Goal: Task Accomplishment & Management: Complete application form

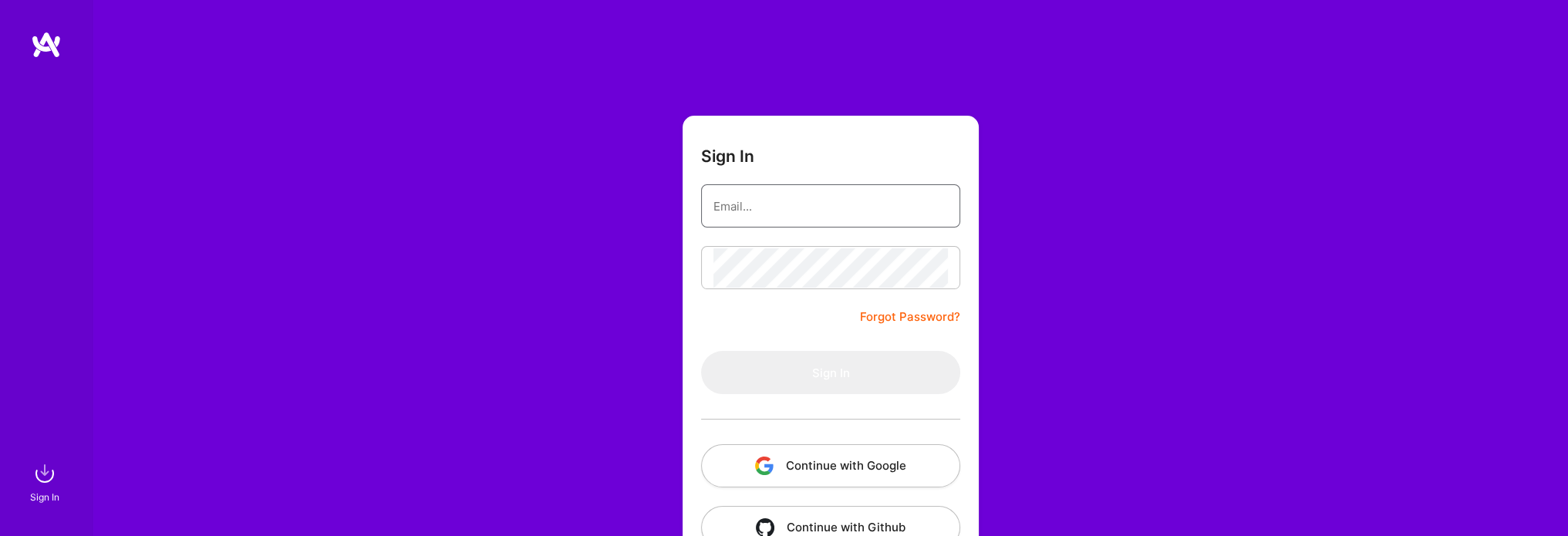
type input "[EMAIL_ADDRESS][PERSON_NAME][DOMAIN_NAME]"
click at [669, 353] on div "Sign In grace.noboa@gmail.com Forgot Password? Sign In Continue with Google Con…" at bounding box center [830, 290] width 1475 height 579
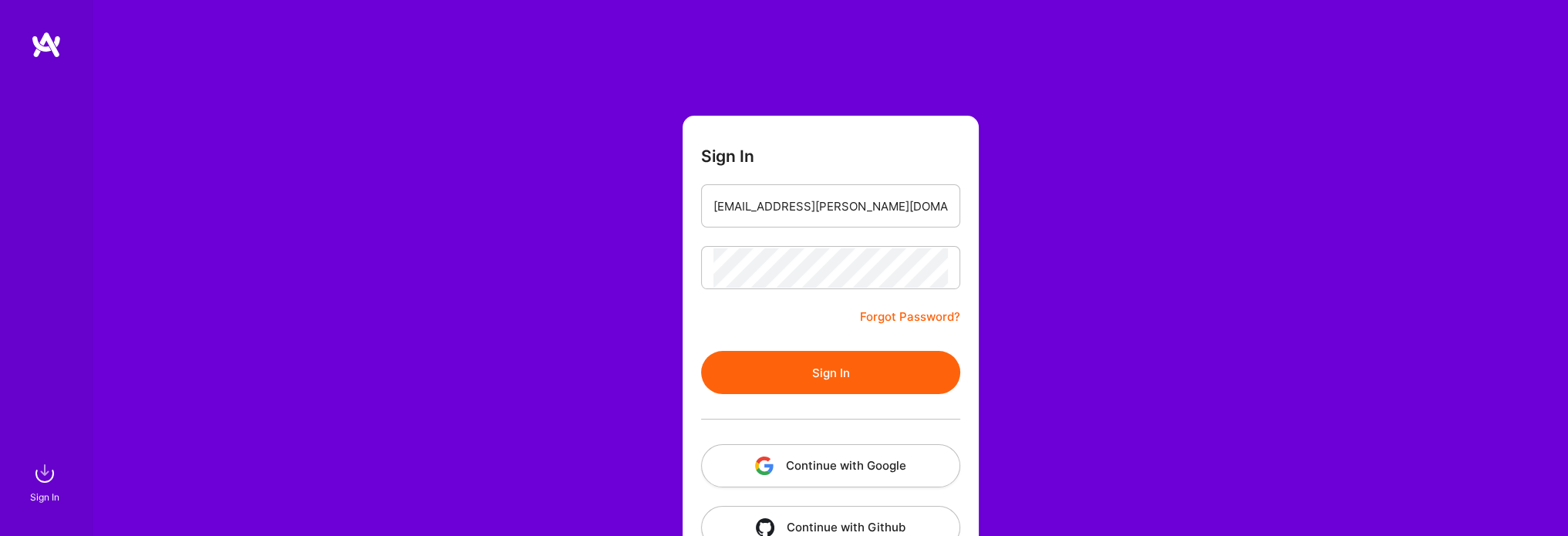
click at [888, 385] on button "Sign In" at bounding box center [830, 372] width 259 height 43
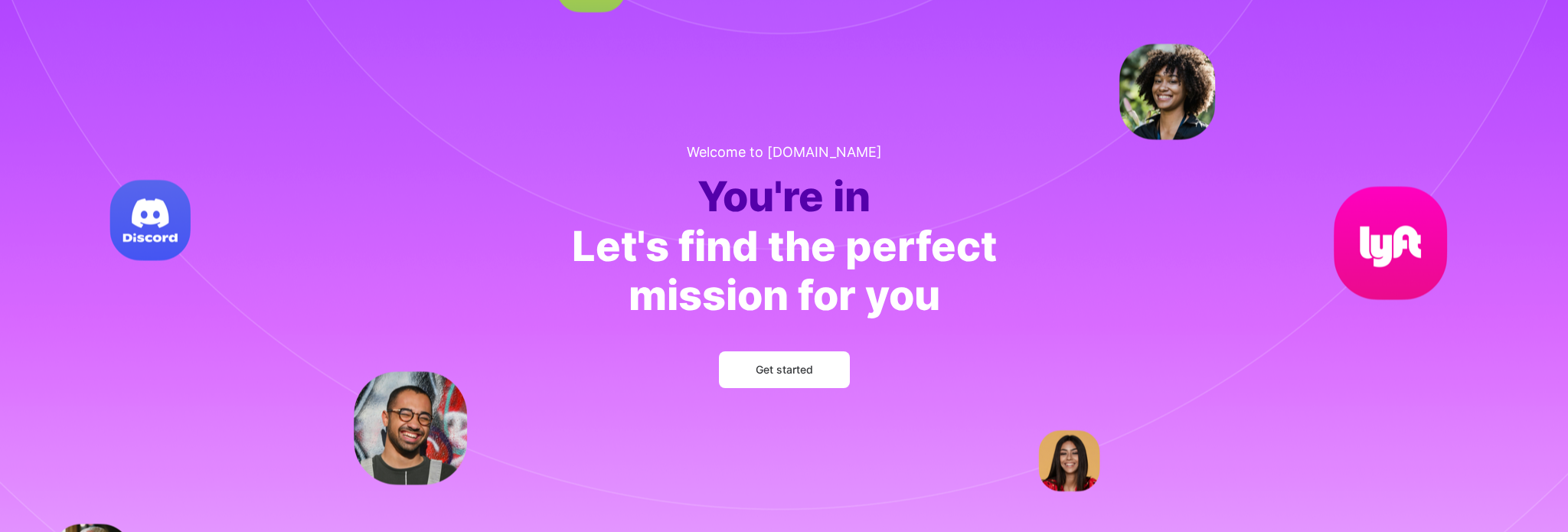
click at [772, 379] on button "Get started" at bounding box center [784, 370] width 131 height 36
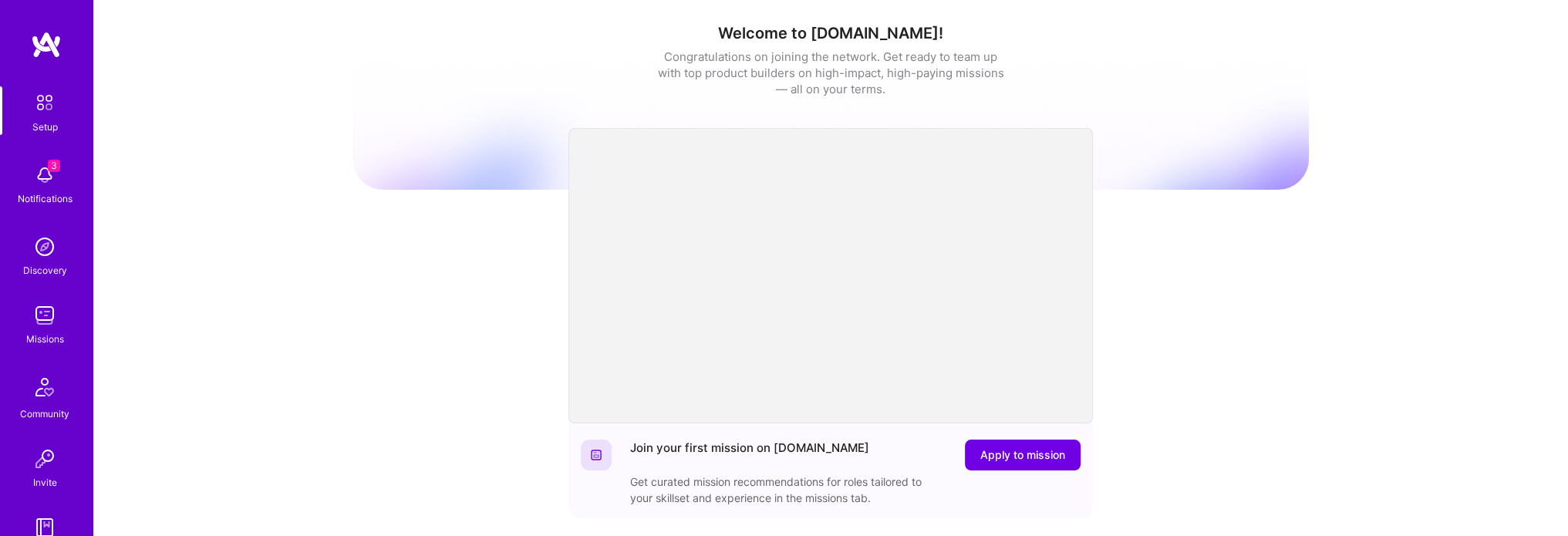
click at [38, 189] on img at bounding box center [44, 175] width 31 height 31
click at [42, 243] on img at bounding box center [44, 247] width 31 height 31
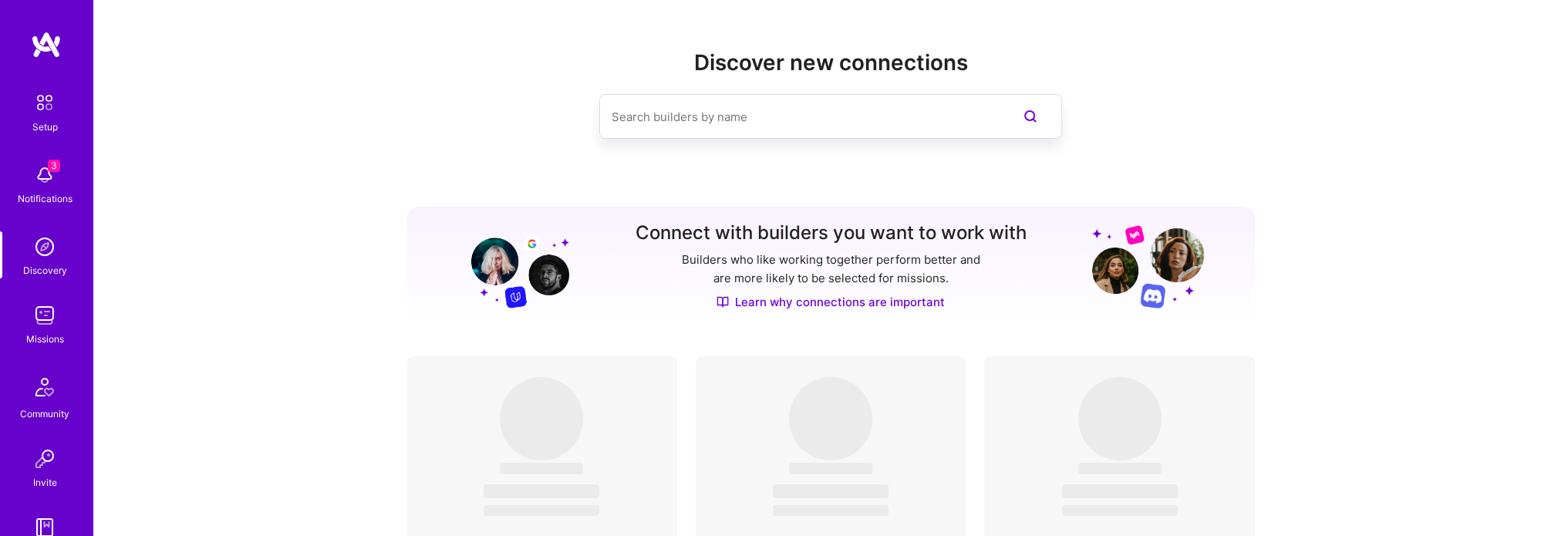
click at [47, 103] on img at bounding box center [45, 102] width 33 height 33
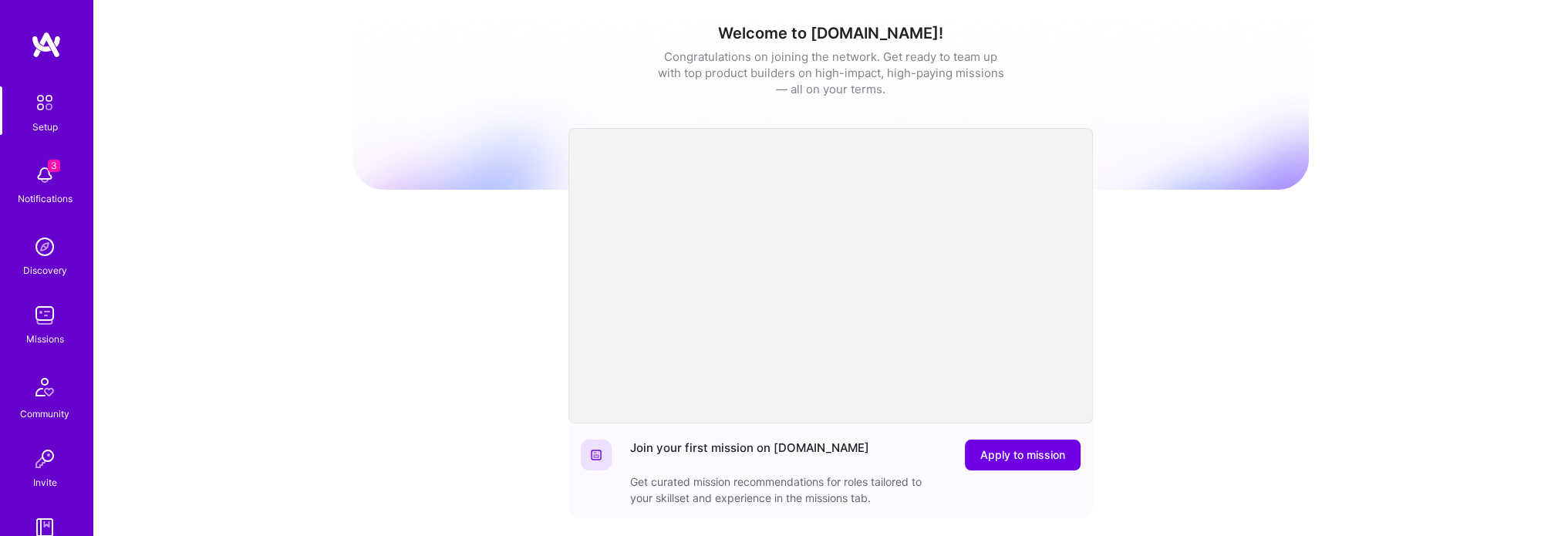
click at [38, 248] on img at bounding box center [44, 247] width 31 height 31
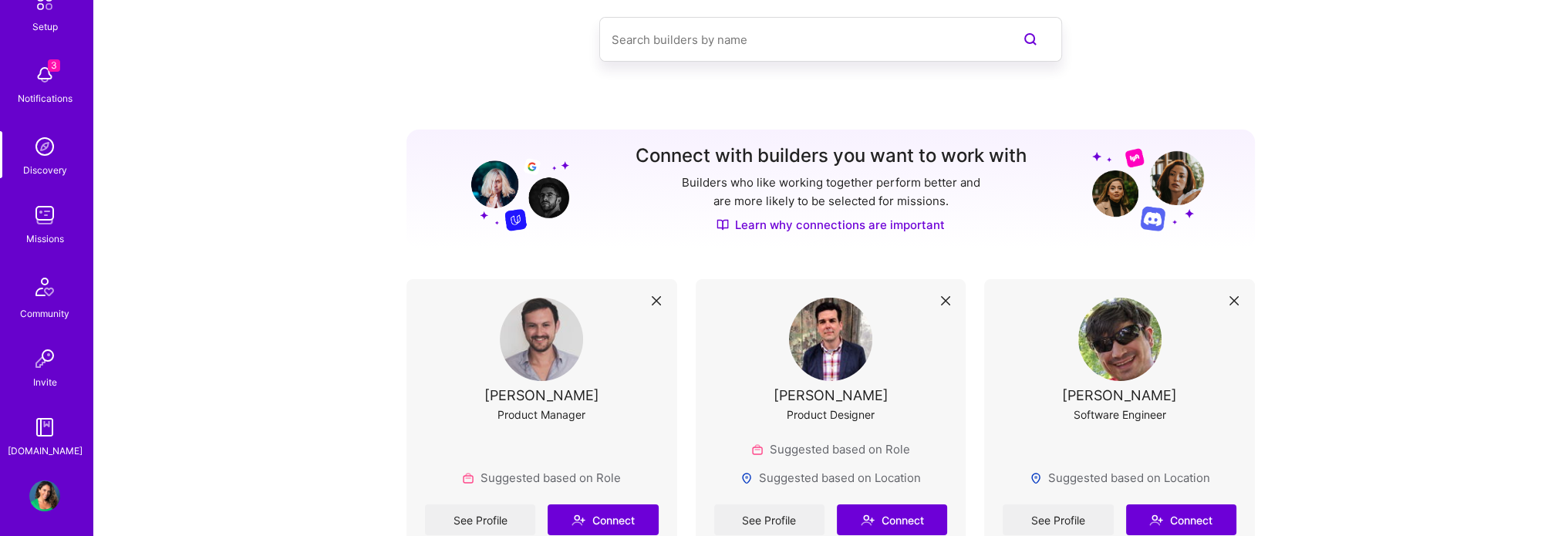
scroll to position [105, 0]
click at [37, 217] on img at bounding box center [44, 210] width 31 height 31
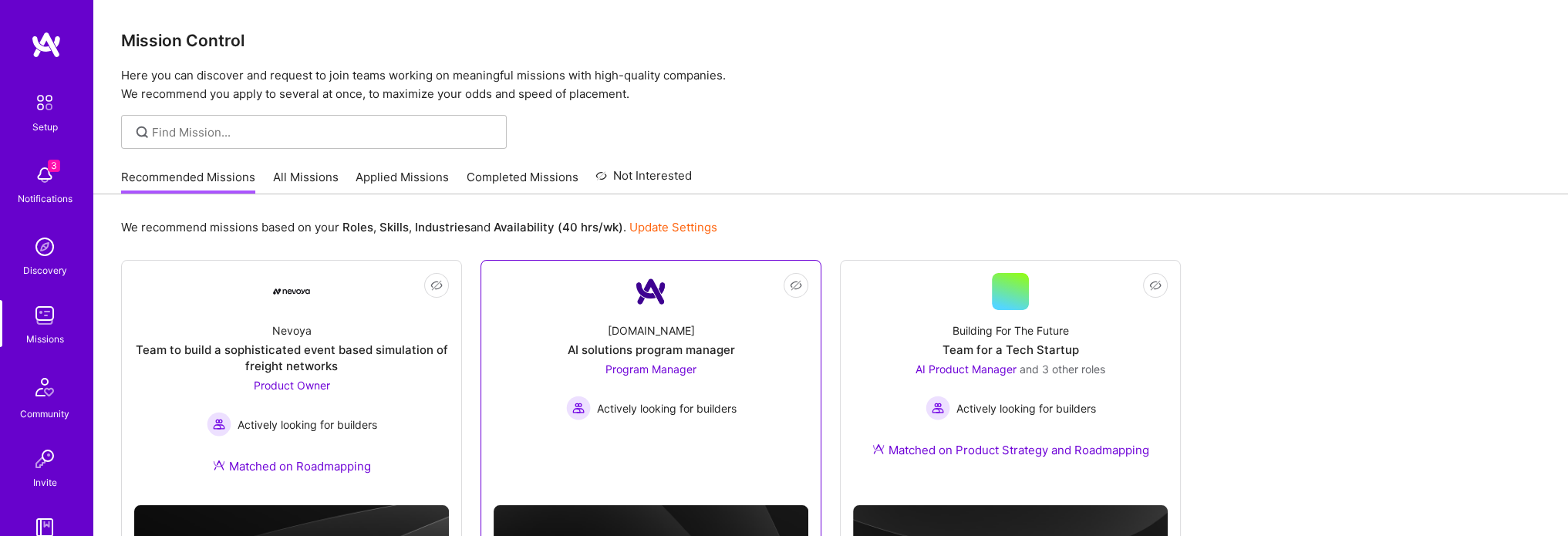
click at [674, 348] on div "AI solutions program manager" at bounding box center [651, 350] width 167 height 16
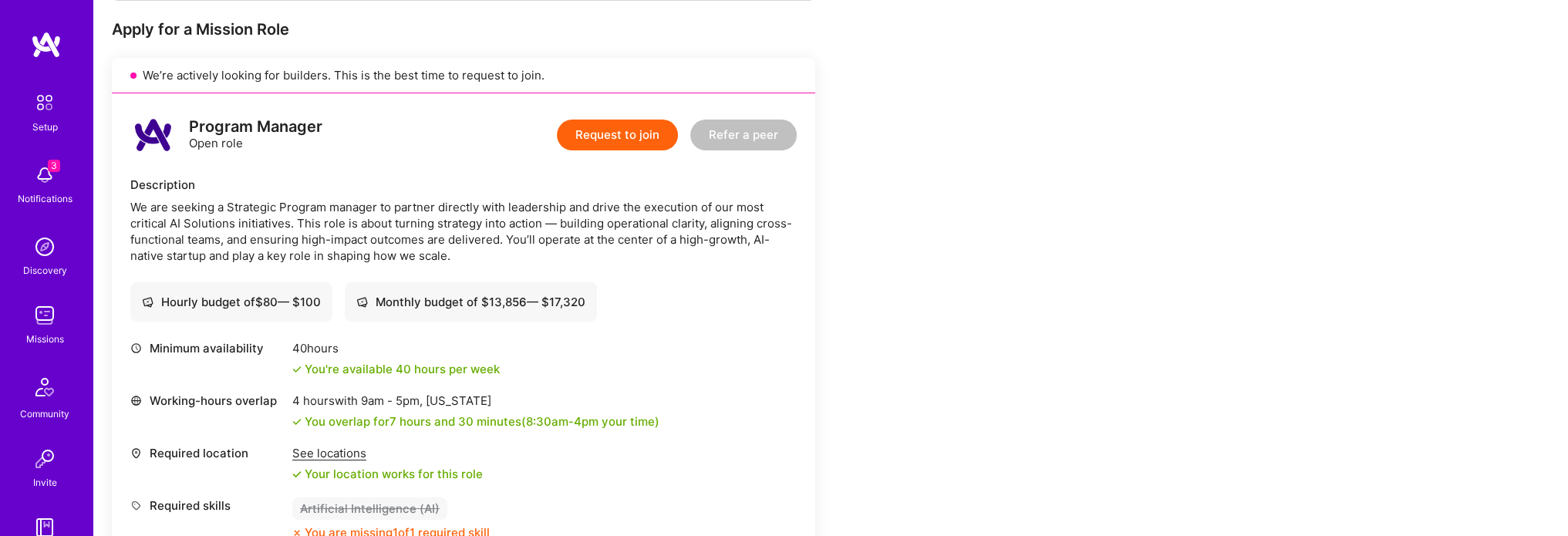
scroll to position [308, 0]
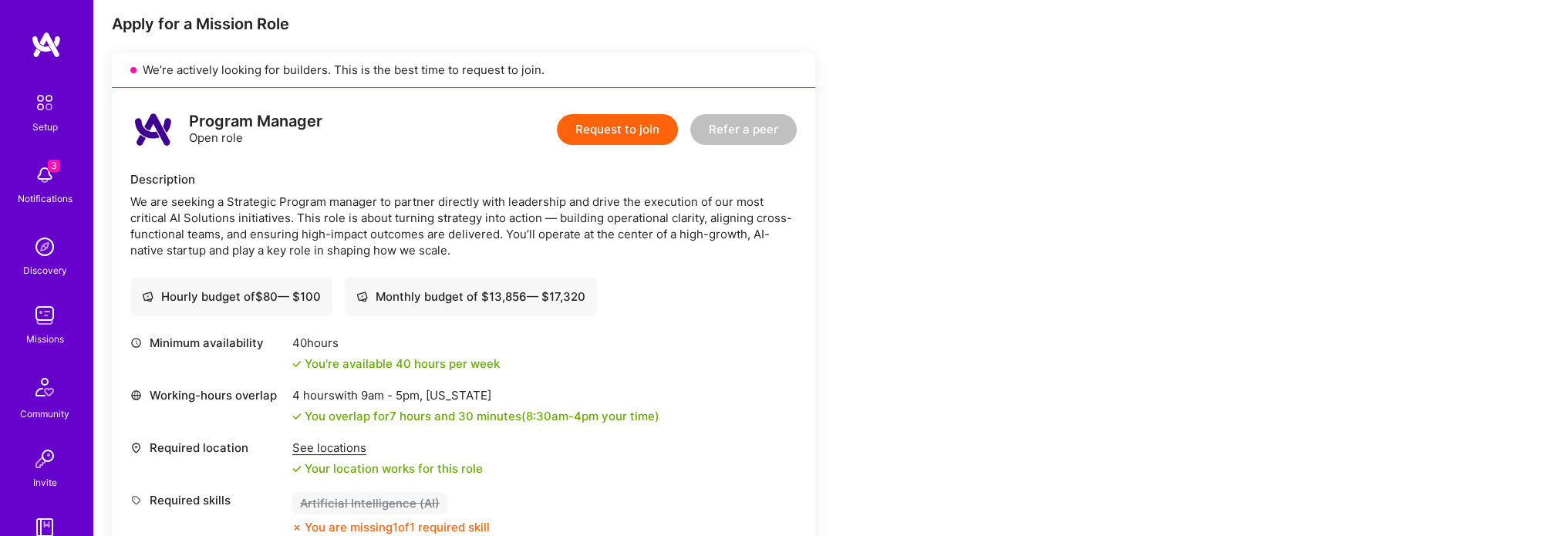
click at [676, 346] on div "Minimum availability 40 hours You're available 40 hours per week" at bounding box center [463, 353] width 666 height 37
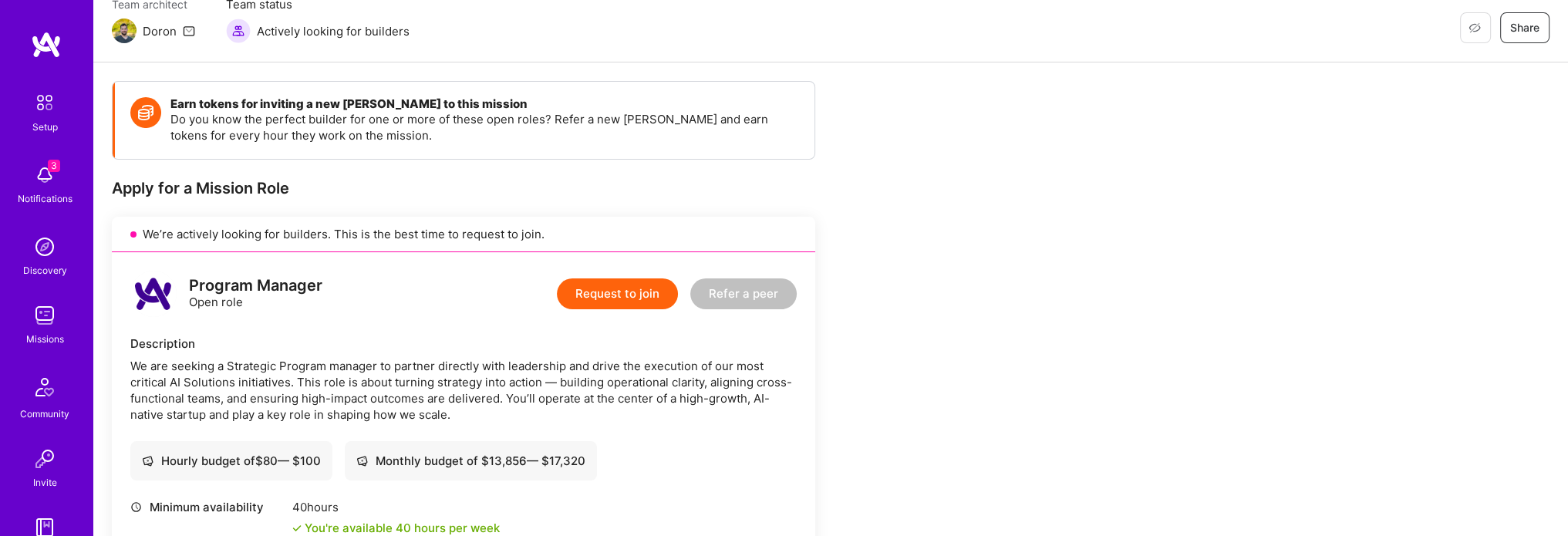
scroll to position [0, 0]
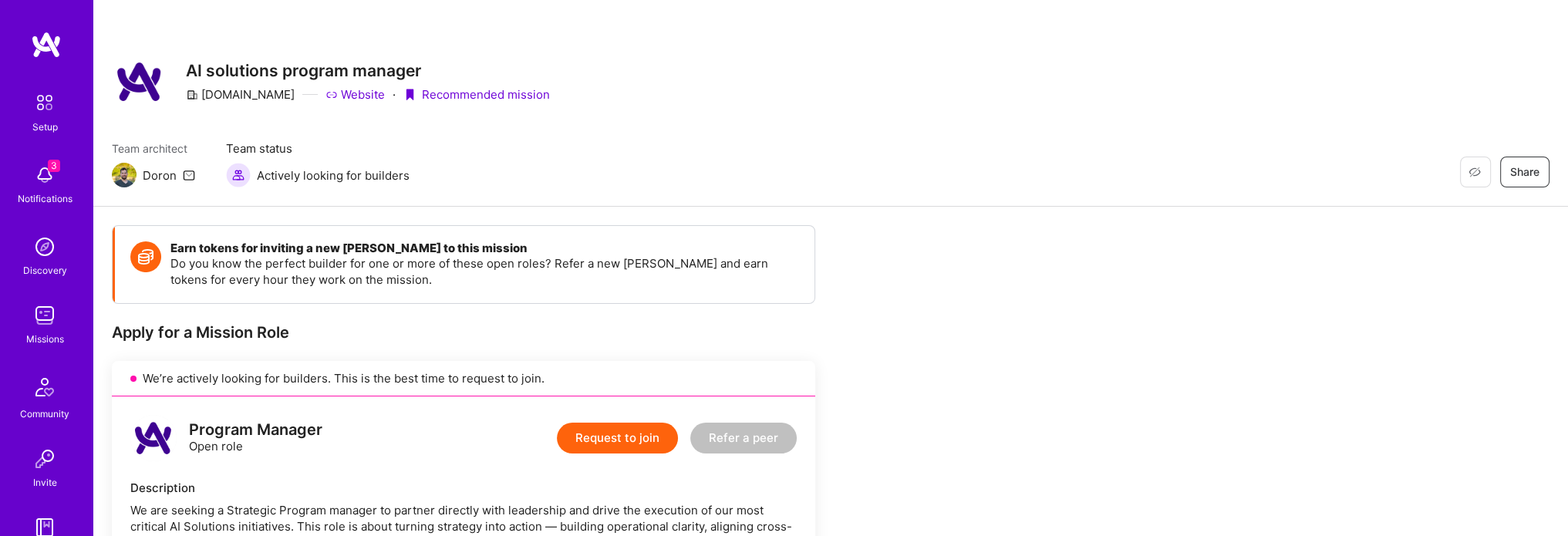
click at [325, 95] on link "Website" at bounding box center [354, 94] width 59 height 16
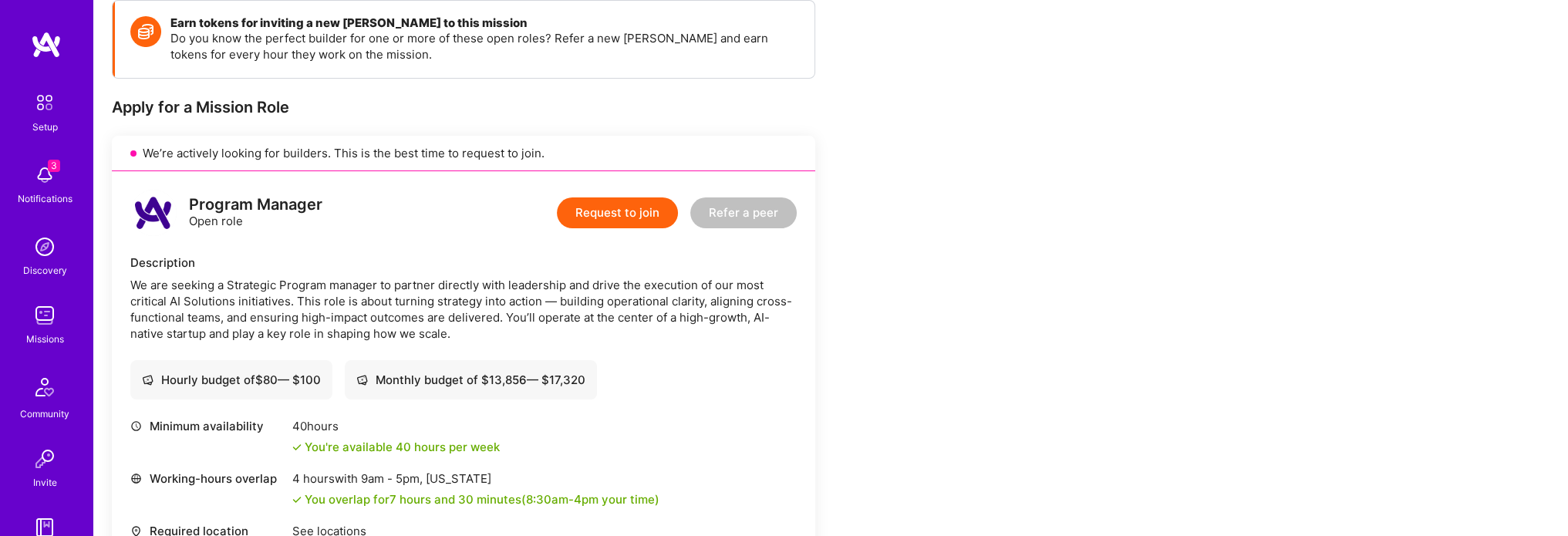
scroll to position [60, 0]
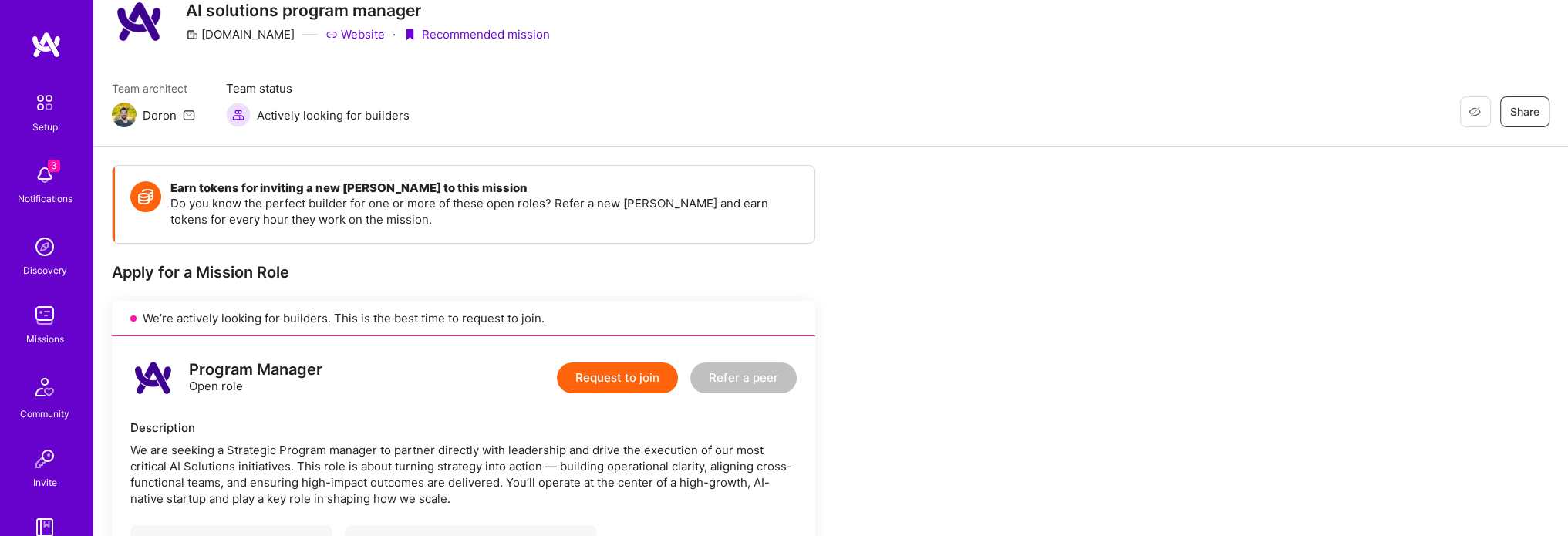
click at [630, 375] on button "Request to join" at bounding box center [617, 378] width 121 height 31
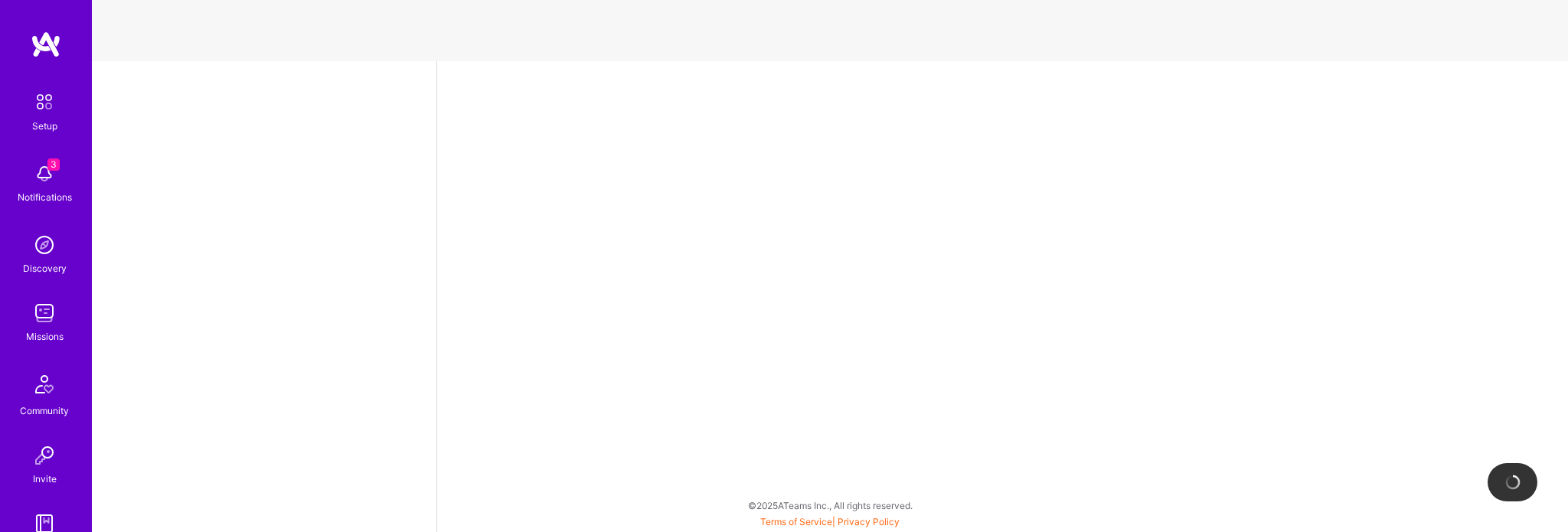
select select "US"
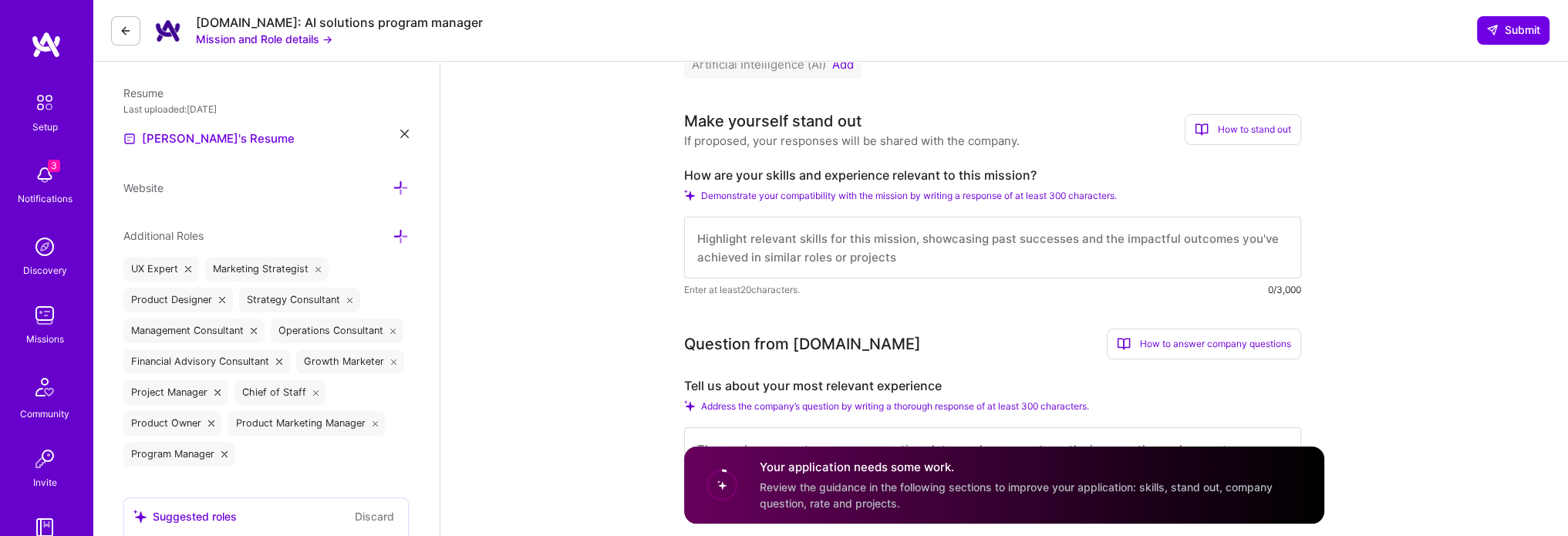
scroll to position [1, 0]
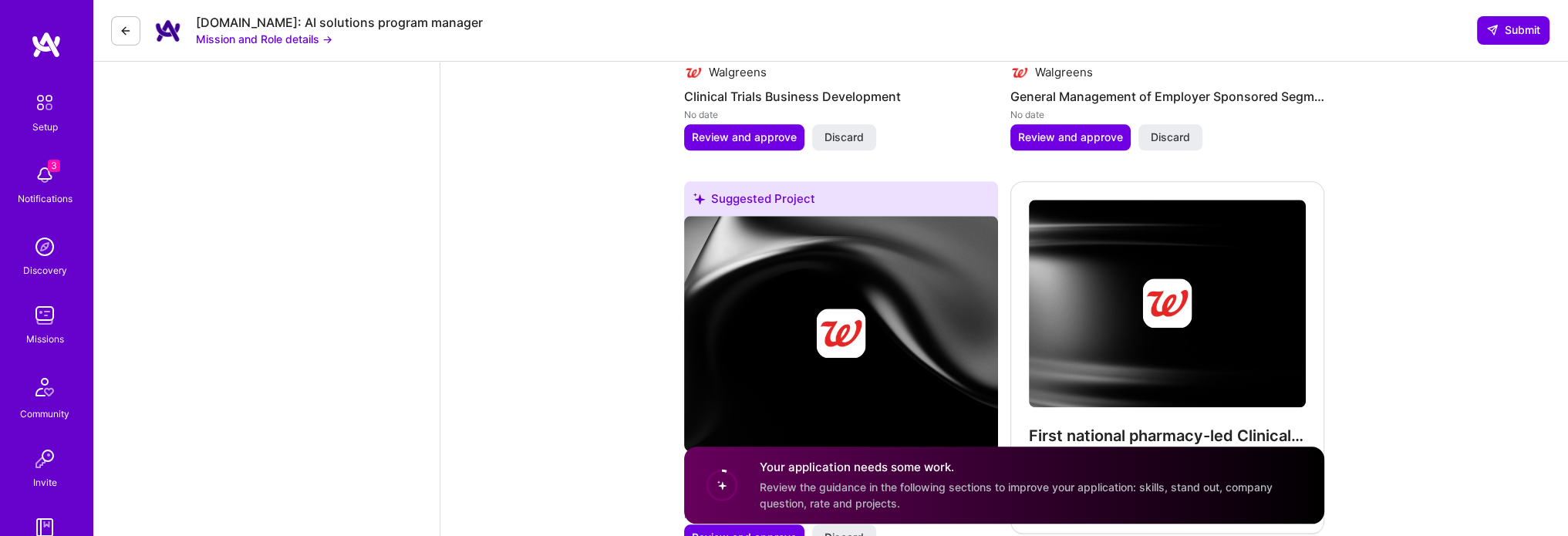
scroll to position [2661, 0]
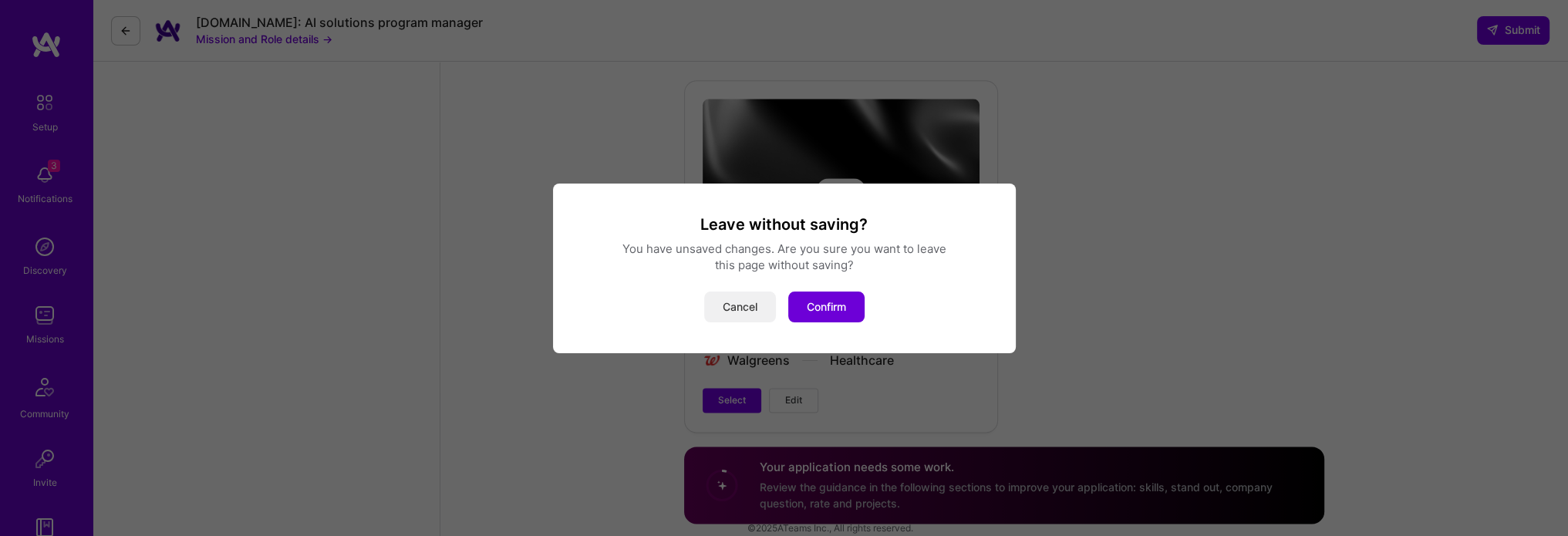
click at [730, 312] on button "Cancel" at bounding box center [740, 307] width 71 height 31
click at [144, 33] on div "Leave without saving? You have unsaved changes. Are you sure you want to leave …" at bounding box center [784, 268] width 1568 height 536
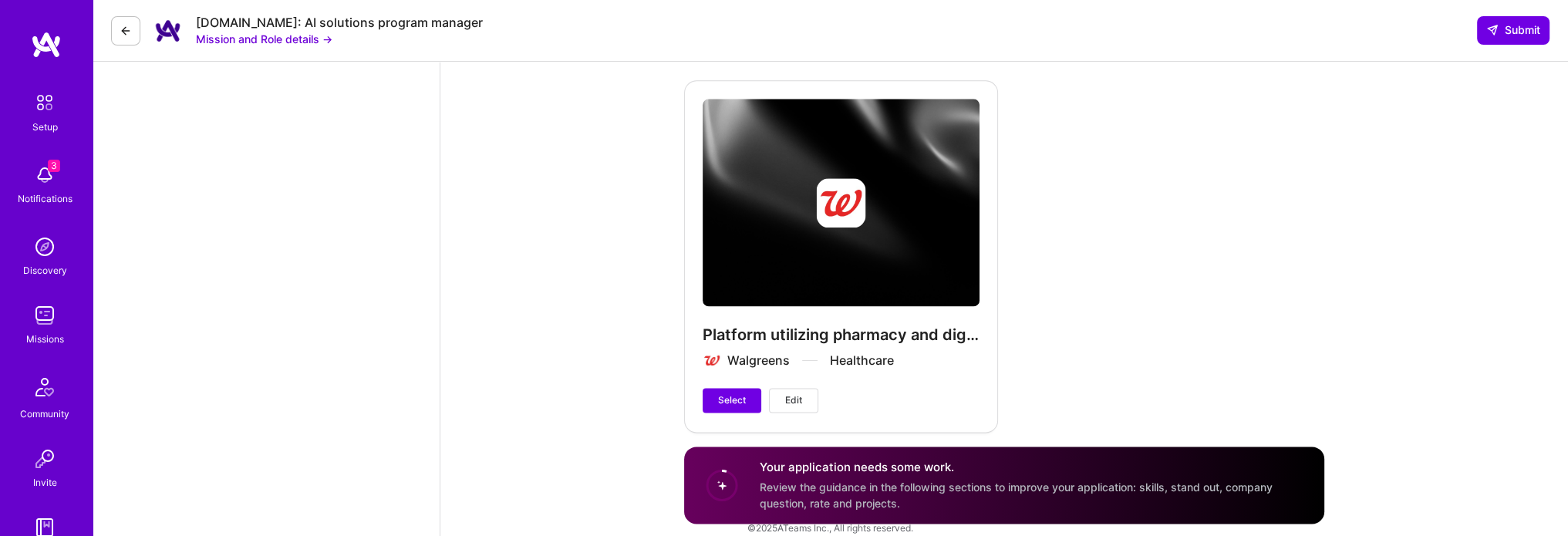
click at [136, 36] on button at bounding box center [126, 31] width 29 height 29
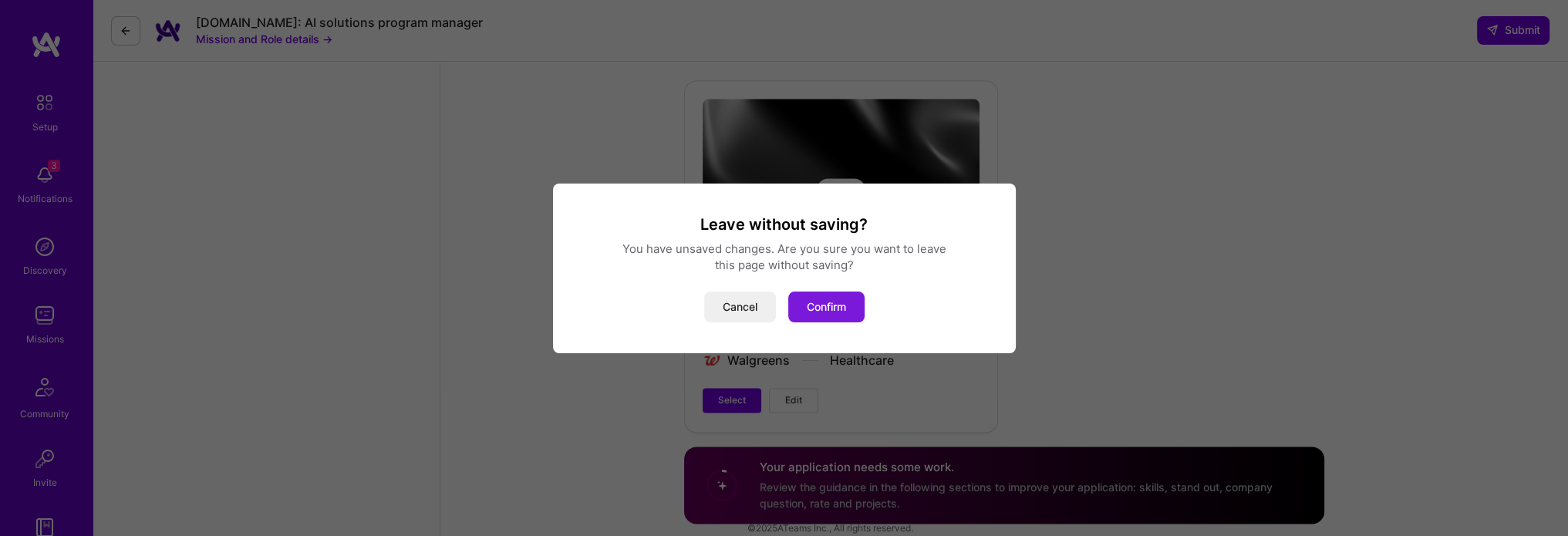
click at [826, 306] on button "Confirm" at bounding box center [826, 307] width 76 height 31
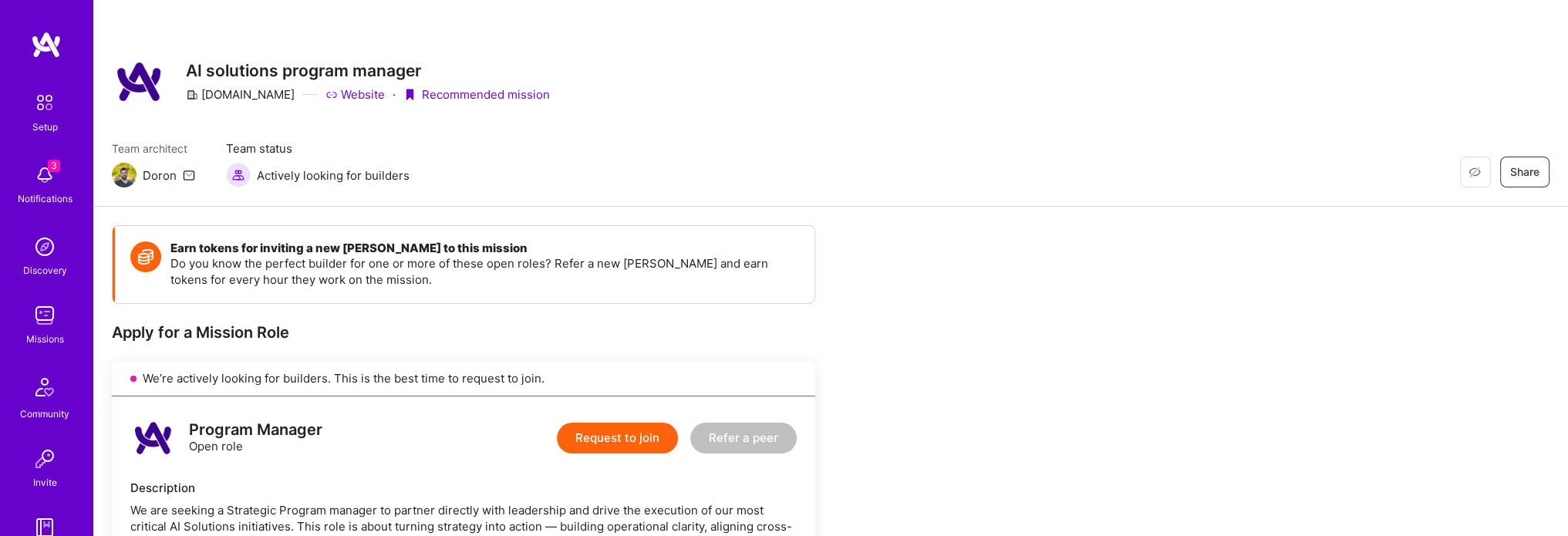
click at [32, 300] on img at bounding box center [44, 316] width 31 height 31
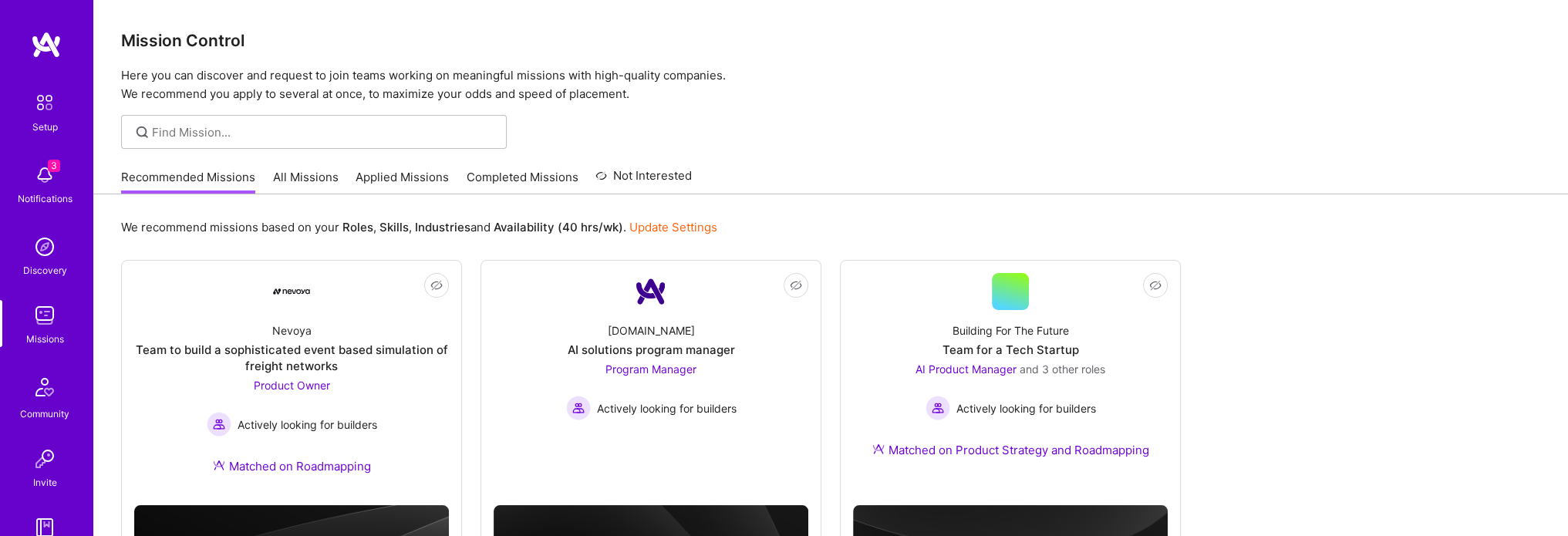
click at [315, 170] on link "All Missions" at bounding box center [306, 182] width 66 height 25
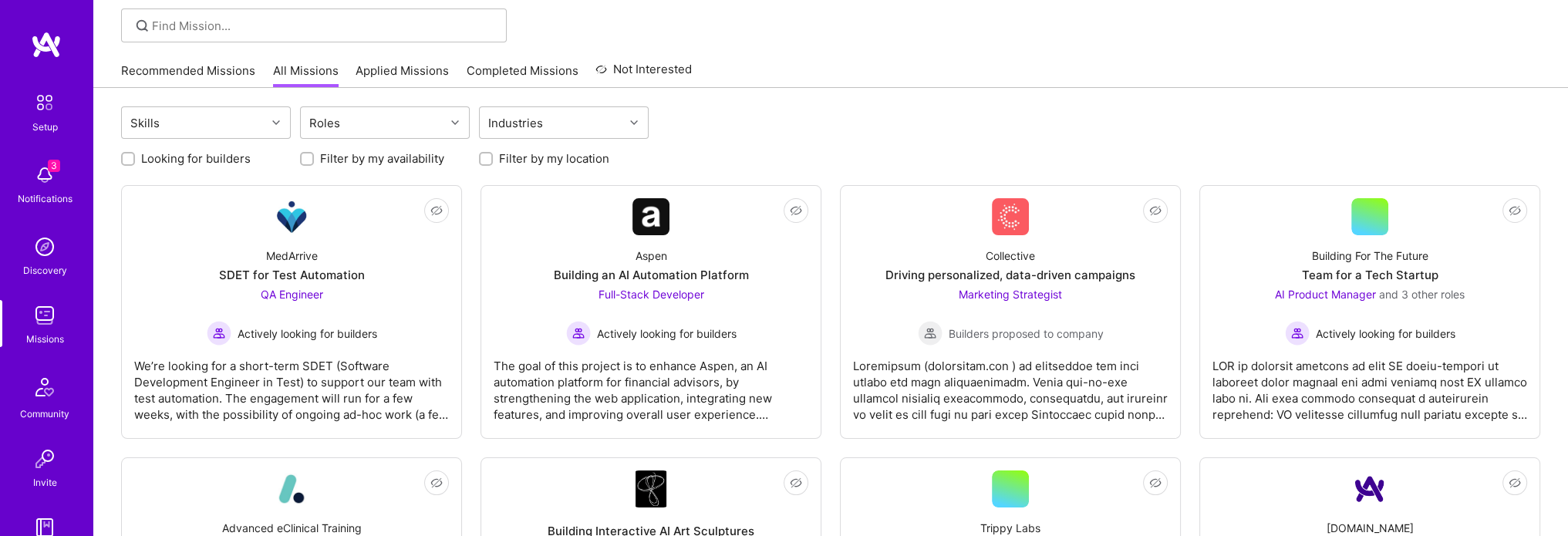
scroll to position [155, 0]
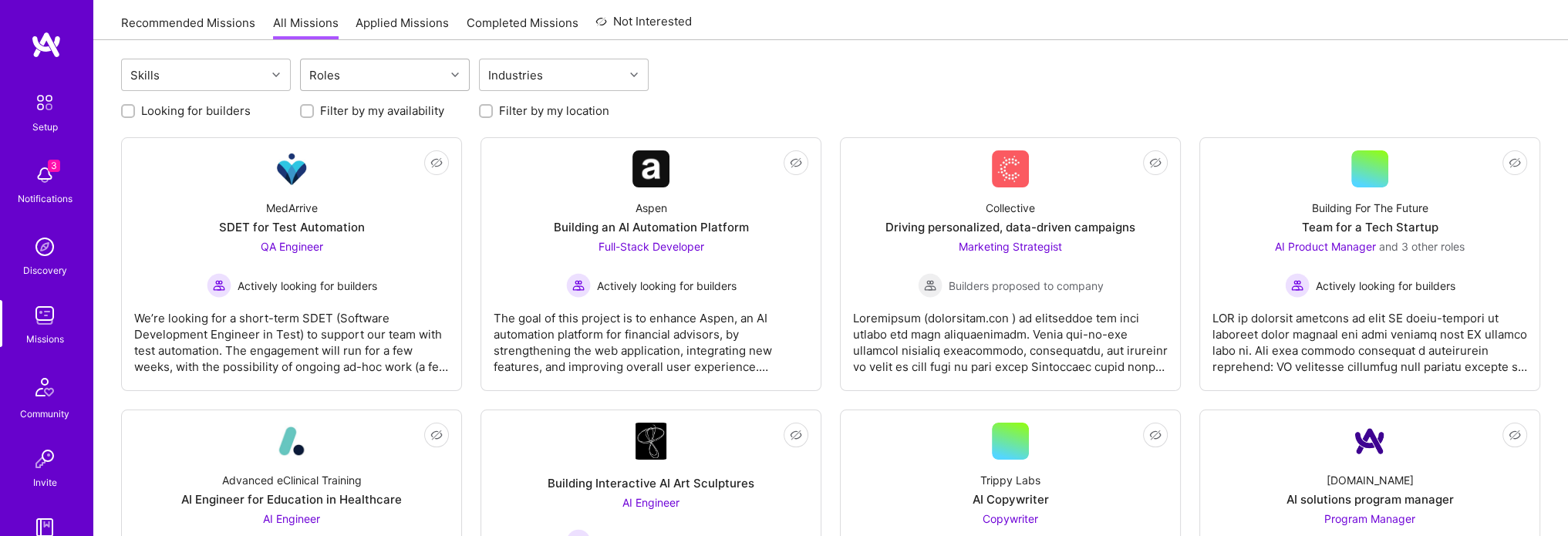
click at [387, 74] on div "Roles" at bounding box center [372, 74] width 144 height 31
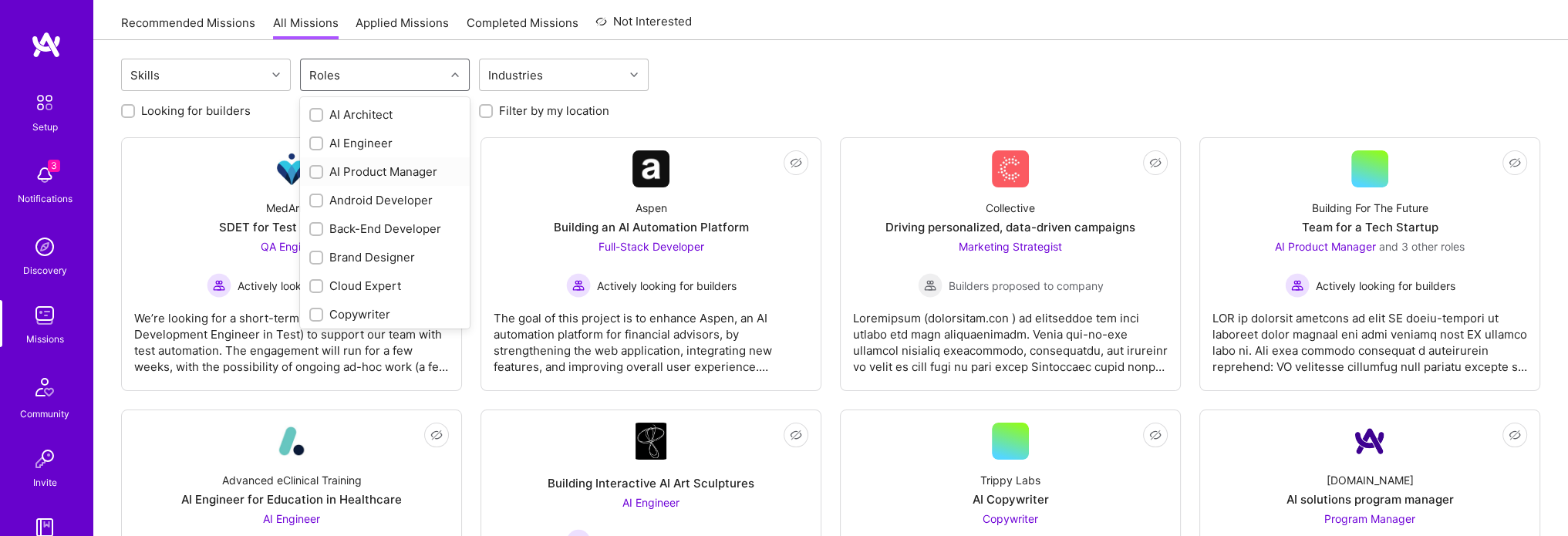
click at [389, 174] on div "AI Product Manager" at bounding box center [384, 171] width 152 height 16
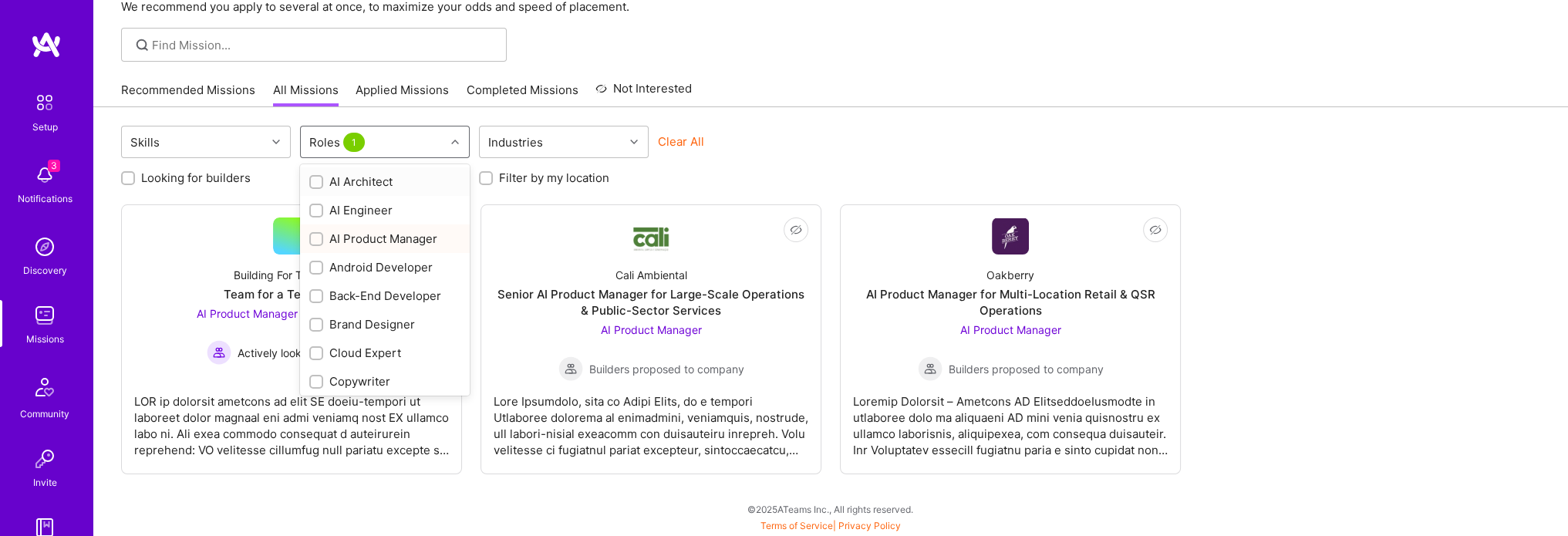
scroll to position [86, 0]
click at [316, 246] on div "AI Product Manager" at bounding box center [385, 240] width 170 height 29
checkbox input "false"
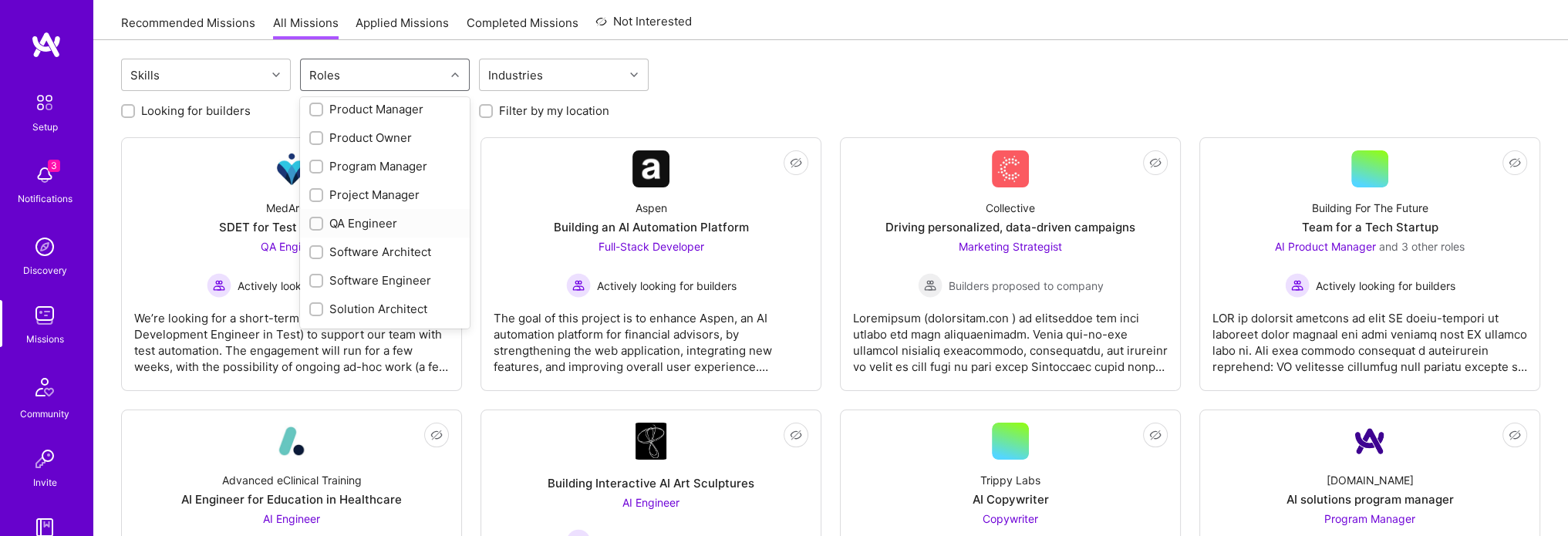
scroll to position [602, 0]
click at [340, 312] on div "UX Expert" at bounding box center [384, 312] width 152 height 16
checkbox input "true"
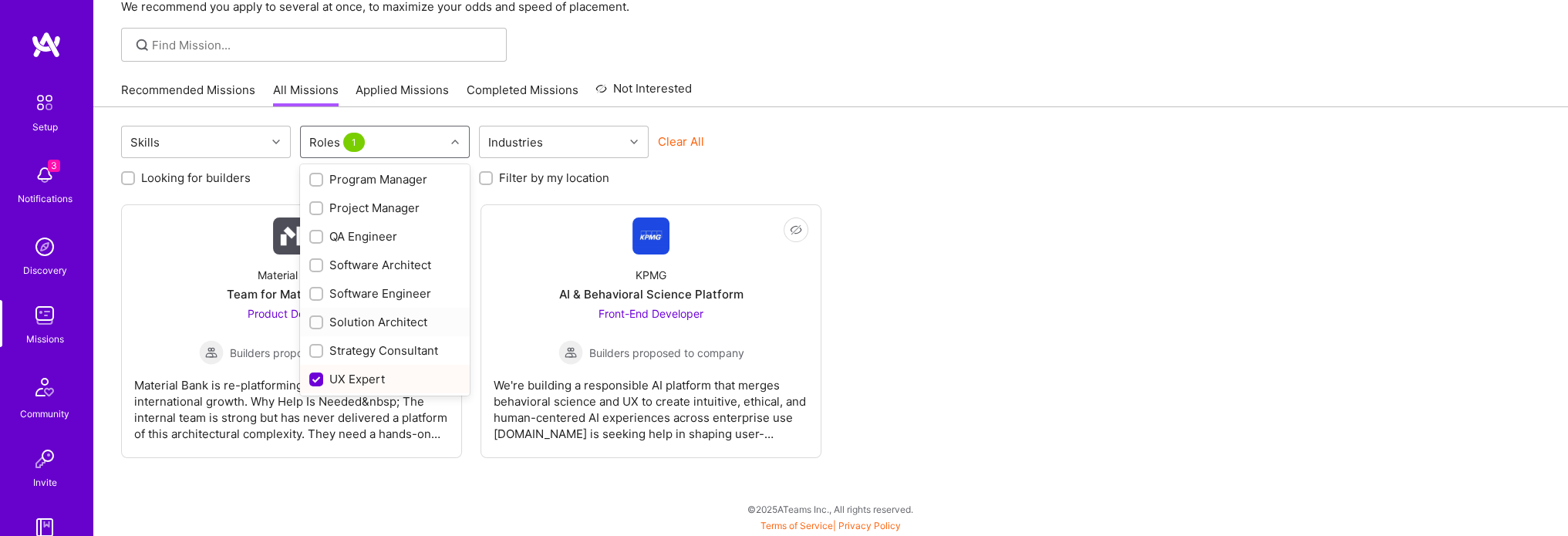
scroll to position [86, 0]
click at [354, 350] on div "Strategy Consultant" at bounding box center [384, 351] width 152 height 16
checkbox input "true"
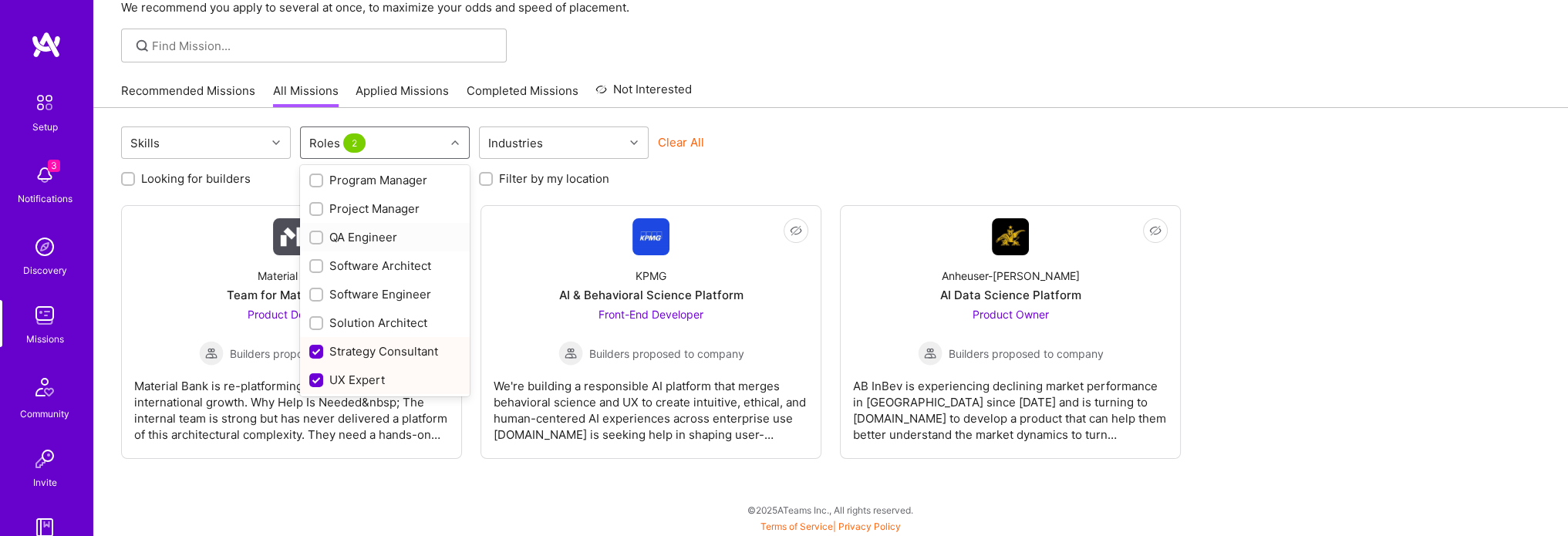
scroll to position [524, 0]
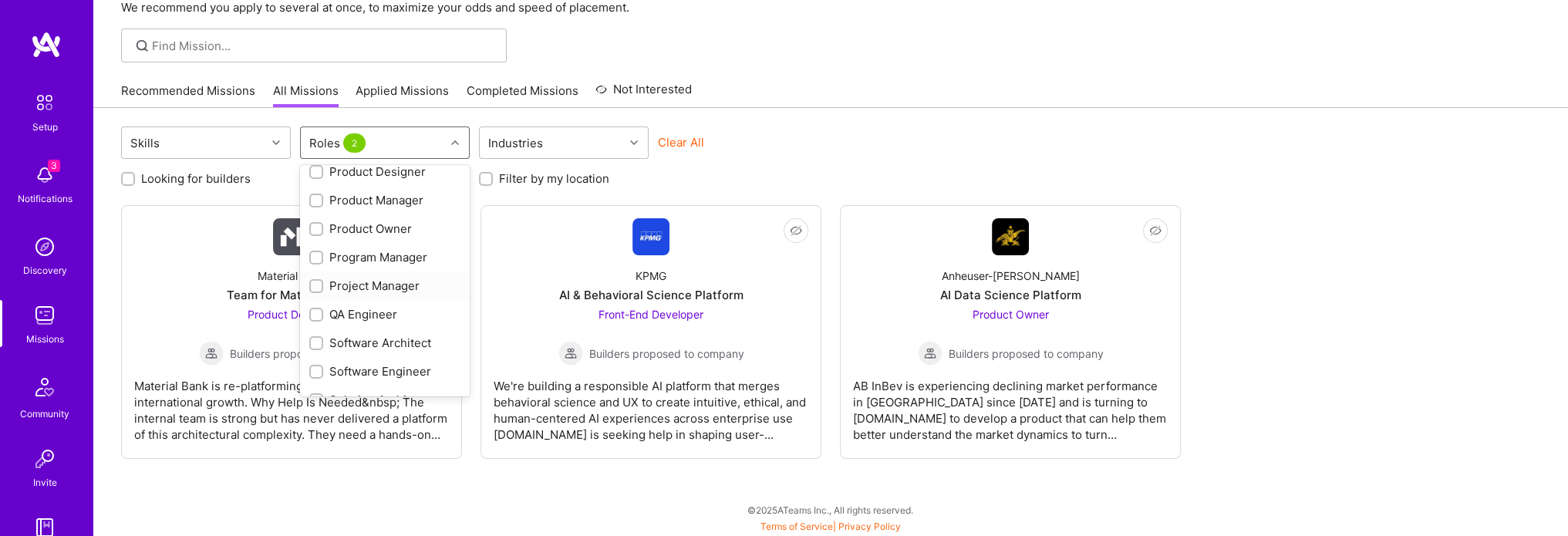
click at [385, 286] on div "Project Manager" at bounding box center [384, 286] width 152 height 16
checkbox input "true"
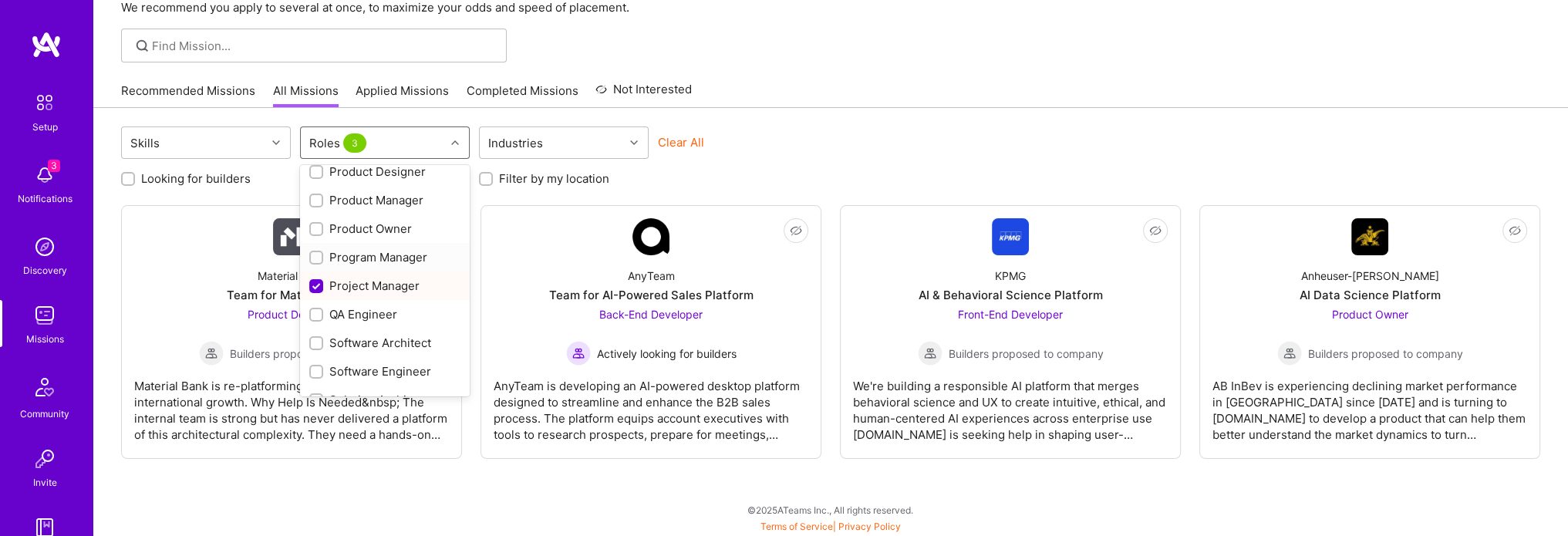
click at [383, 259] on div "Program Manager" at bounding box center [384, 257] width 152 height 16
checkbox input "true"
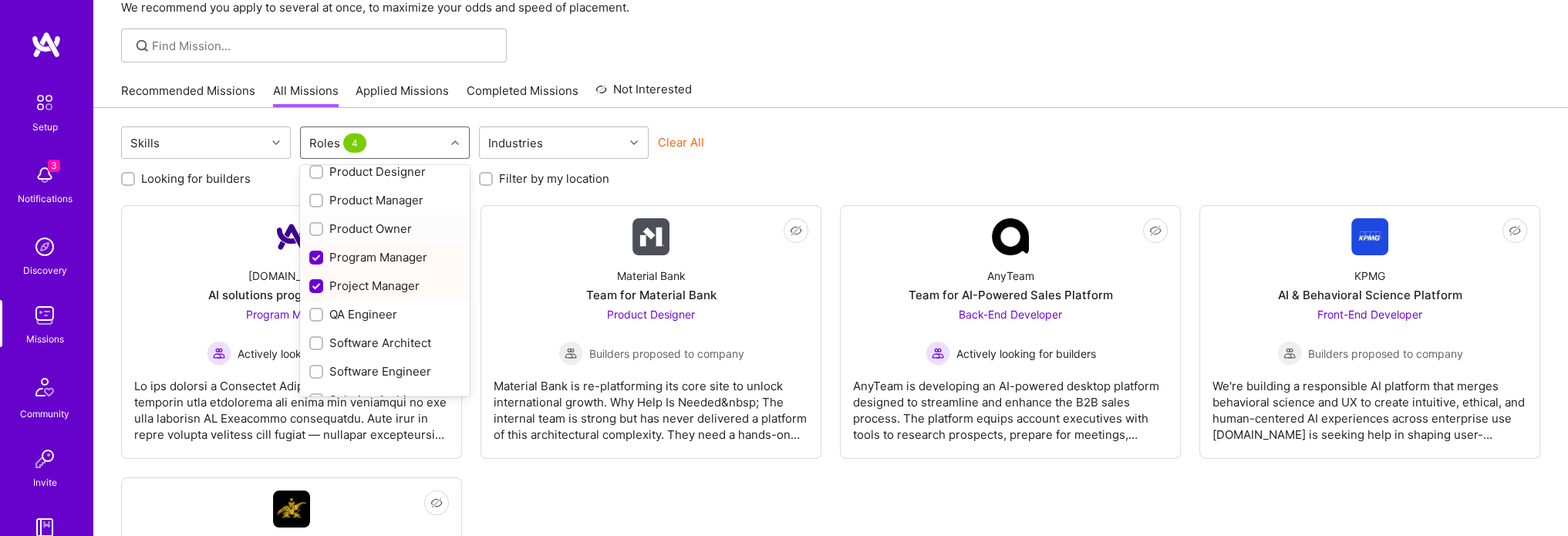
click at [382, 232] on div "Product Owner" at bounding box center [384, 228] width 152 height 16
checkbox input "true"
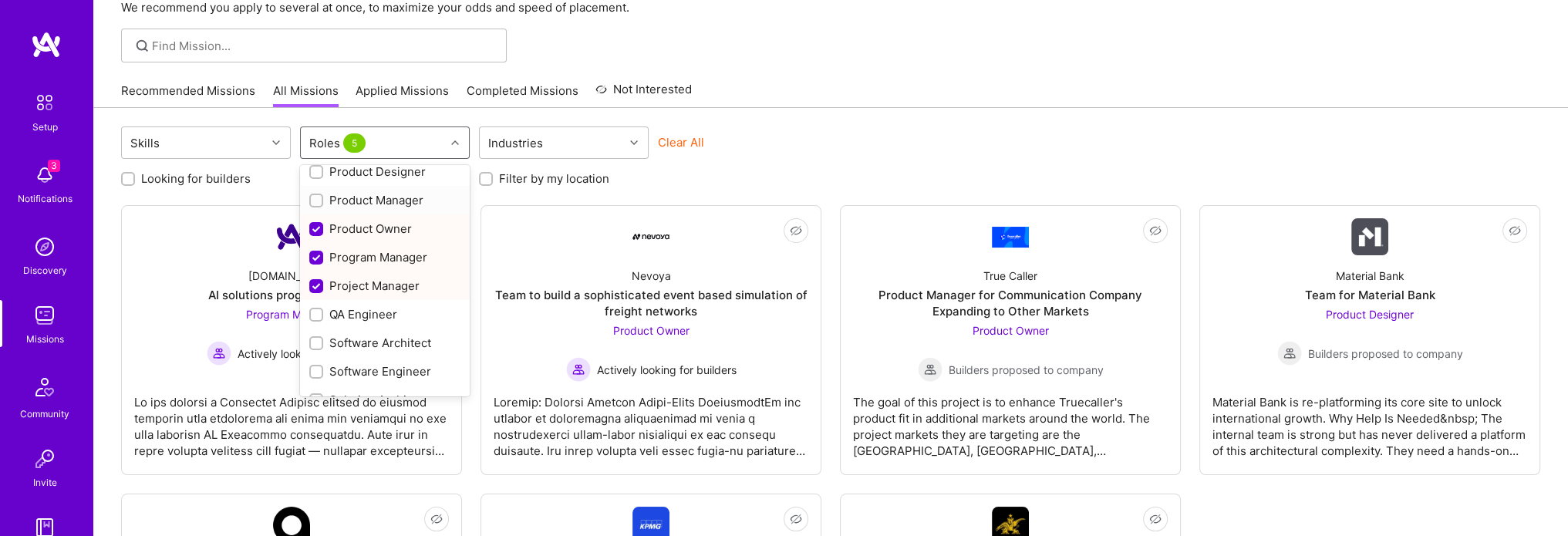
click at [384, 194] on div "Product Manager" at bounding box center [384, 200] width 152 height 16
checkbox input "true"
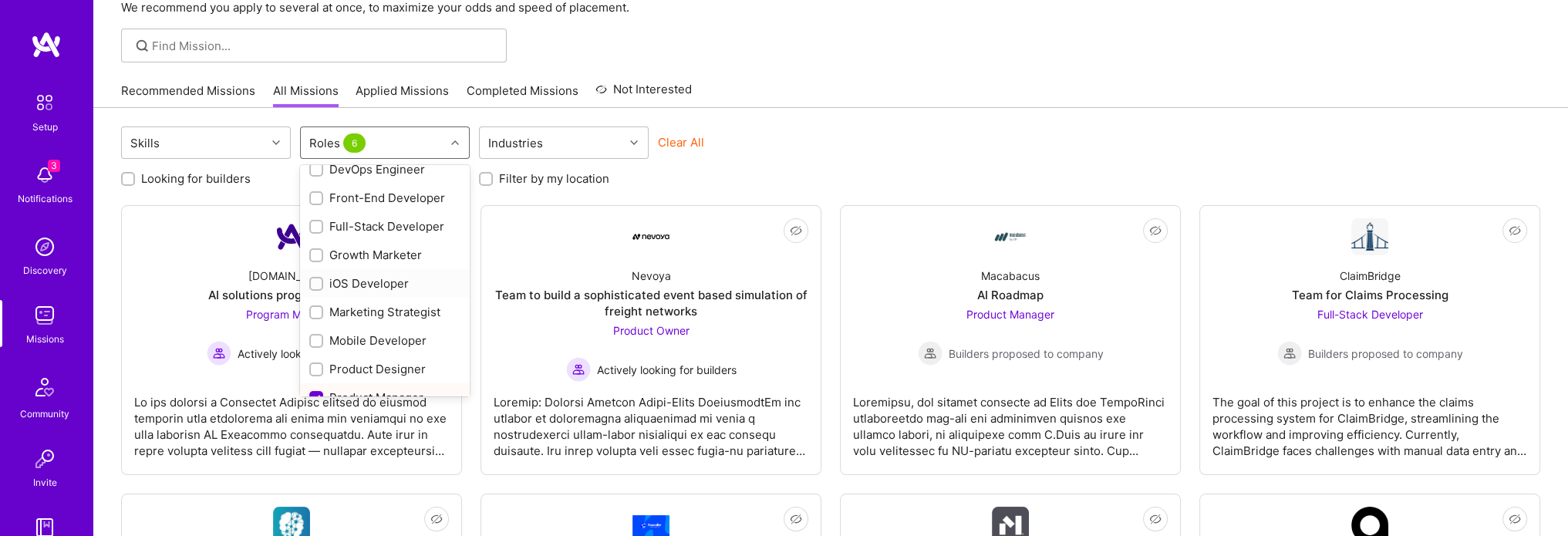
scroll to position [293, 0]
click at [408, 286] on div "Growth Marketer" at bounding box center [384, 289] width 152 height 16
checkbox input "true"
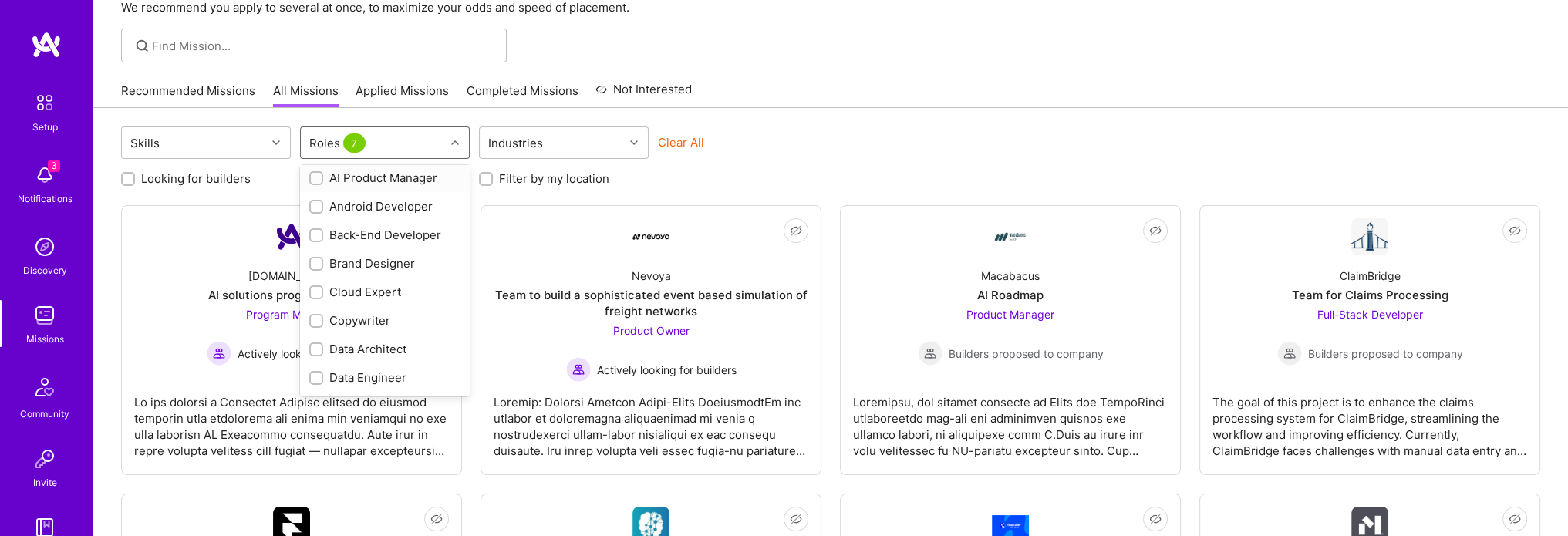
scroll to position [0, 0]
click at [389, 235] on div "AI Product Manager" at bounding box center [384, 240] width 152 height 16
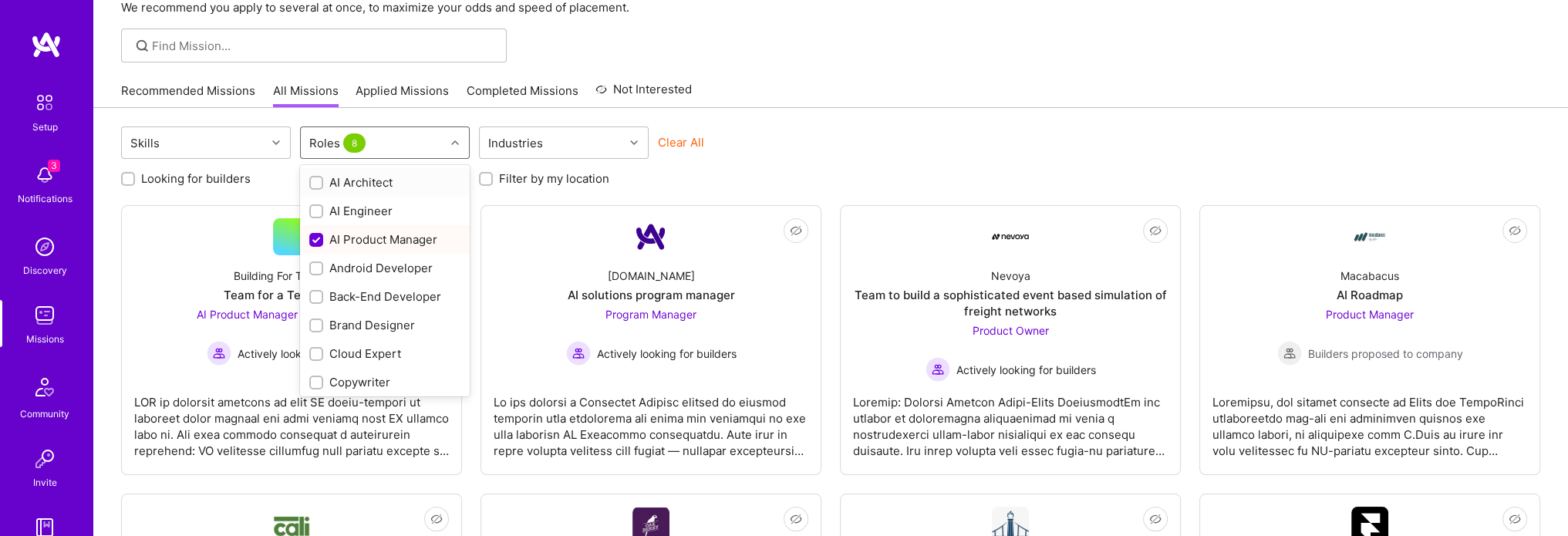
click at [389, 235] on div "AI Product Manager" at bounding box center [384, 240] width 152 height 16
checkbox input "false"
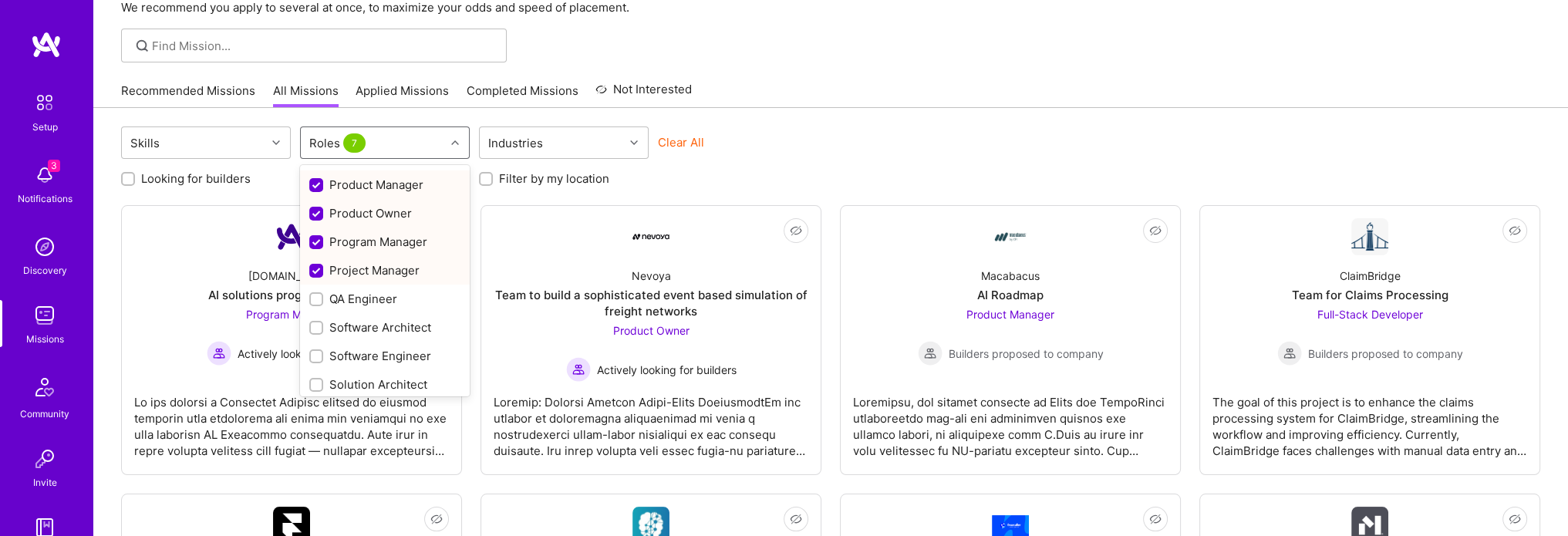
scroll to position [602, 0]
click at [879, 156] on div "Skills option AI Product Manager, deselected. option Project Manager focused, 2…" at bounding box center [829, 145] width 1418 height 37
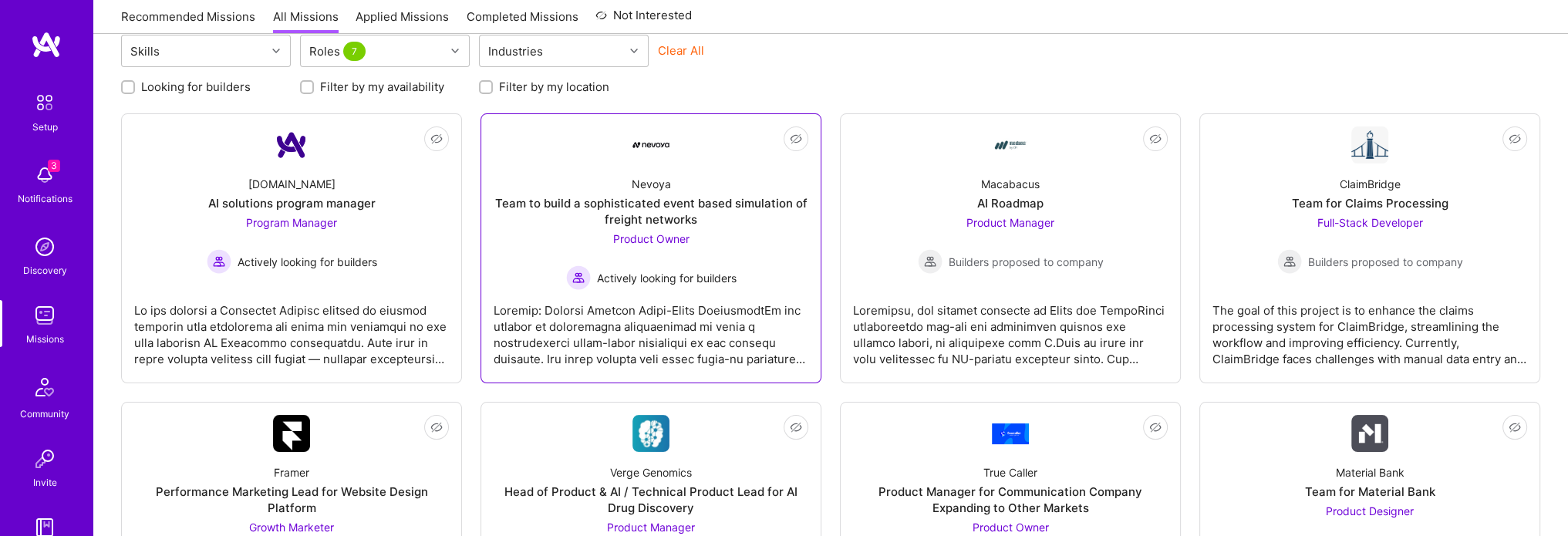
scroll to position [0, 0]
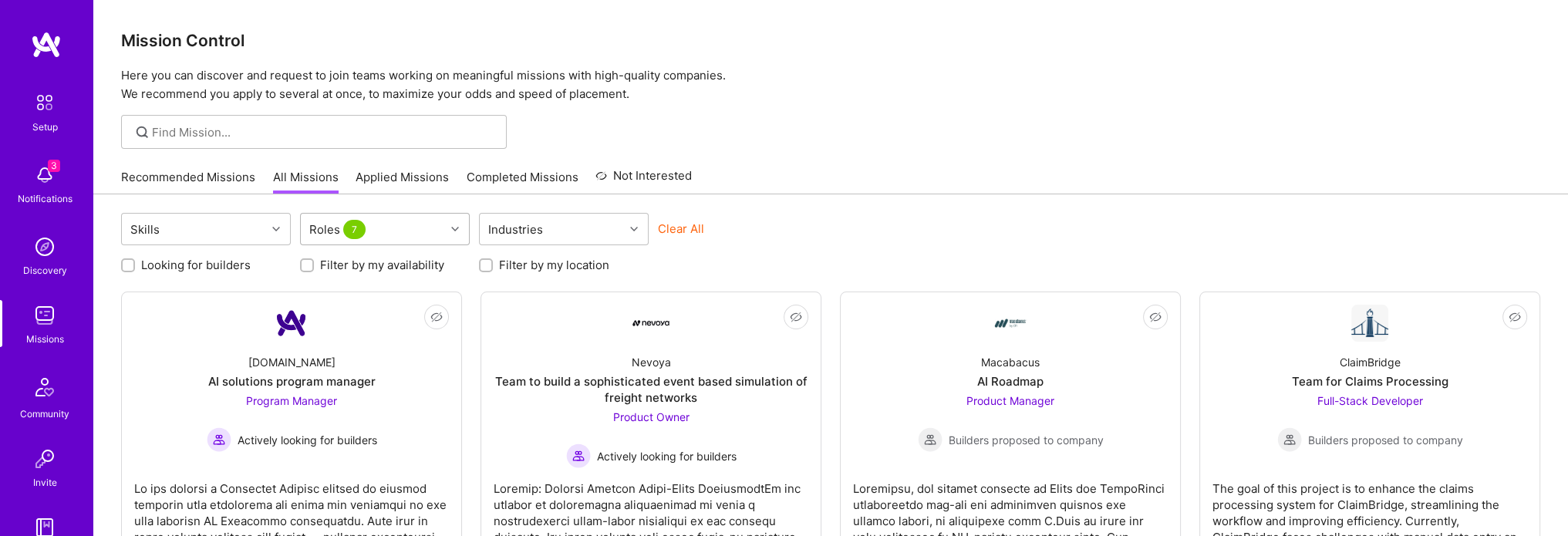
click at [402, 240] on div "Roles 7" at bounding box center [372, 229] width 144 height 31
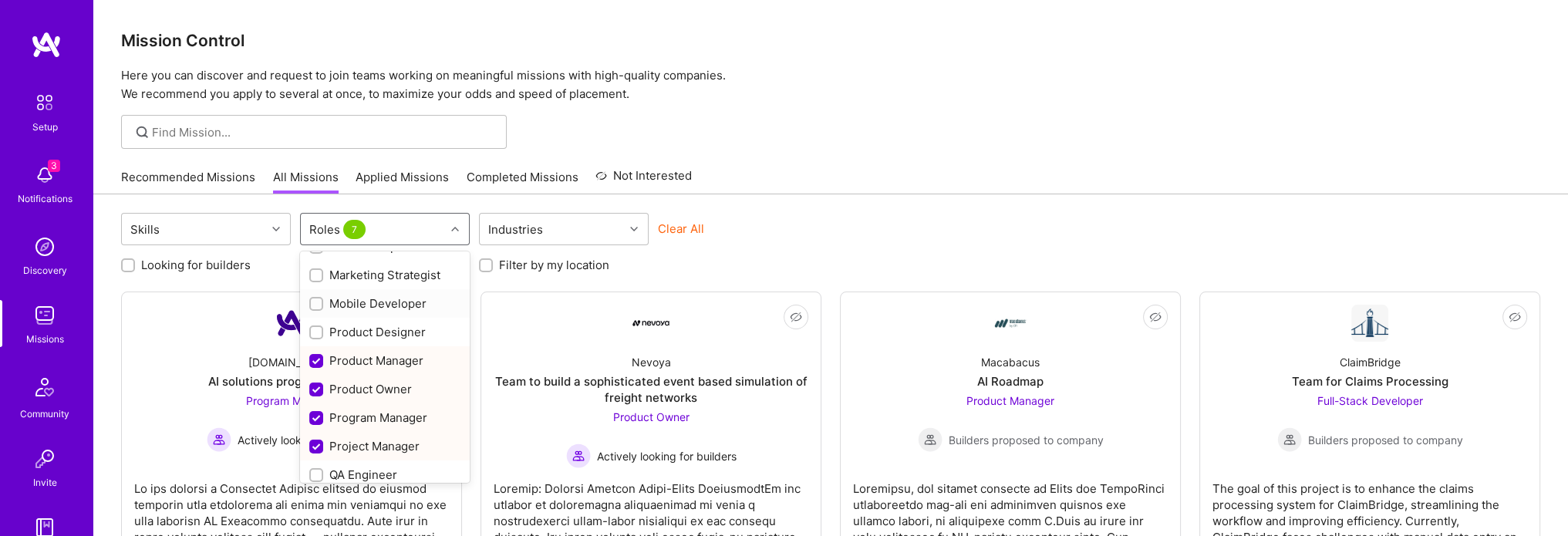
scroll to position [602, 0]
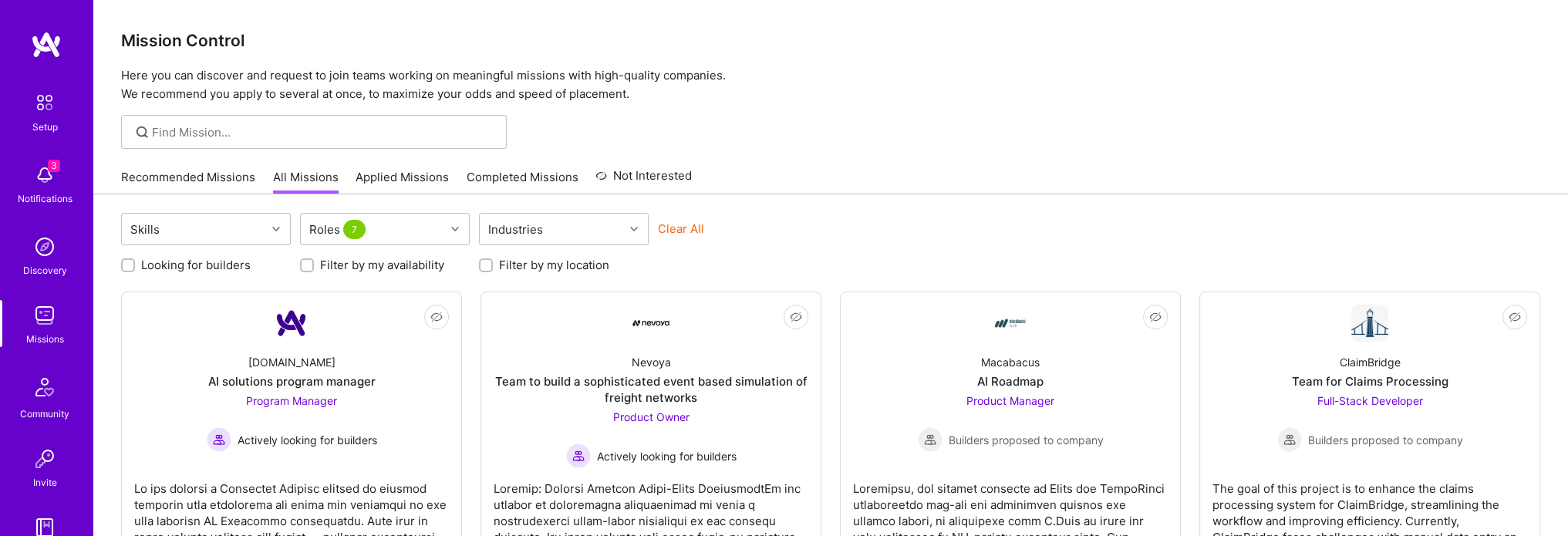
click at [1239, 230] on div "Skills Roles 7 Industries Clear All" at bounding box center [829, 231] width 1418 height 37
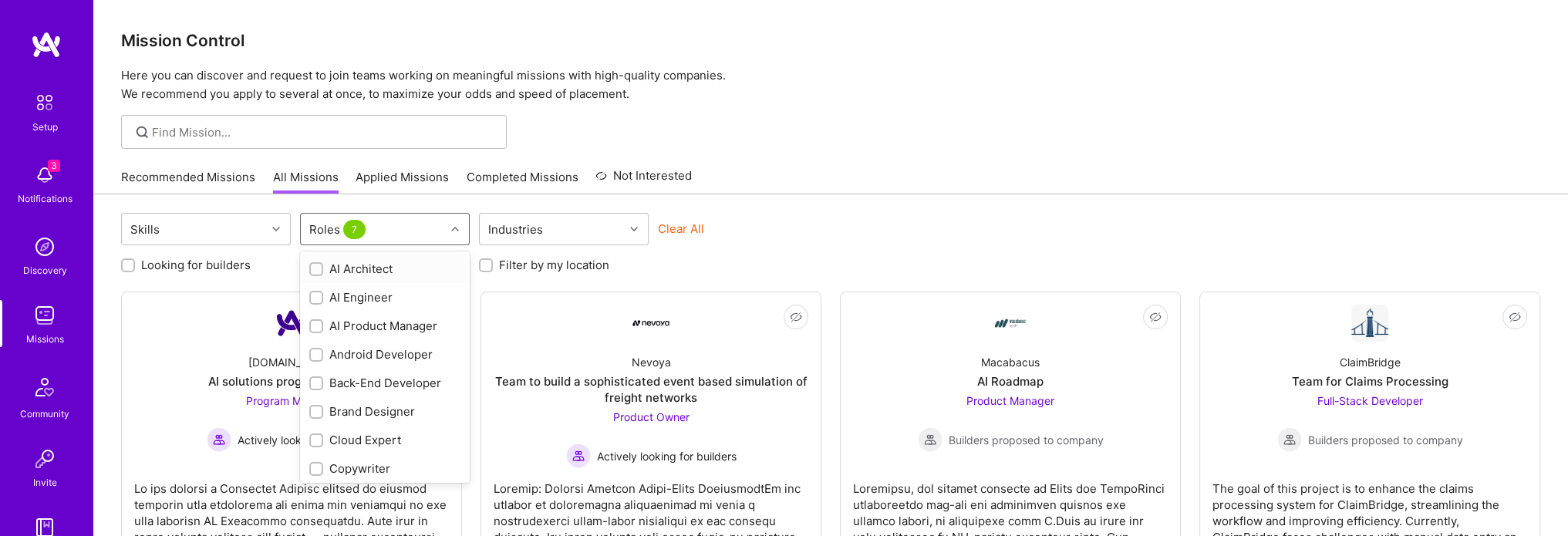
click at [418, 235] on div "Roles 7" at bounding box center [372, 229] width 144 height 31
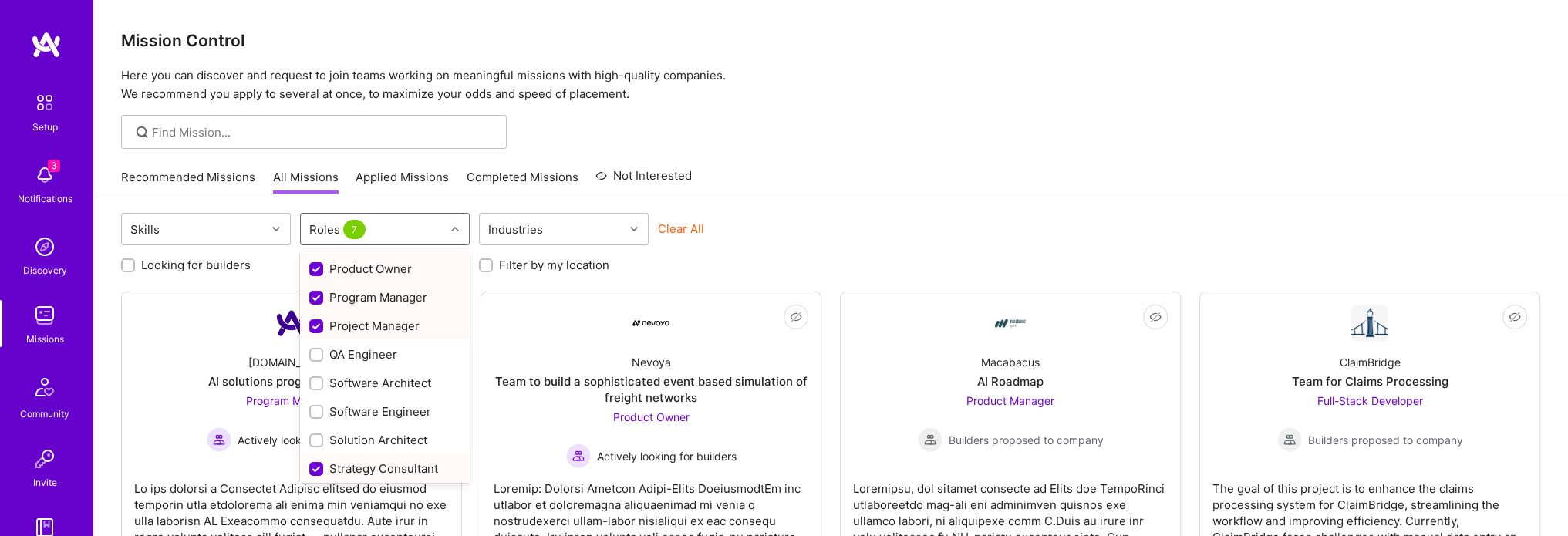
scroll to position [602, 0]
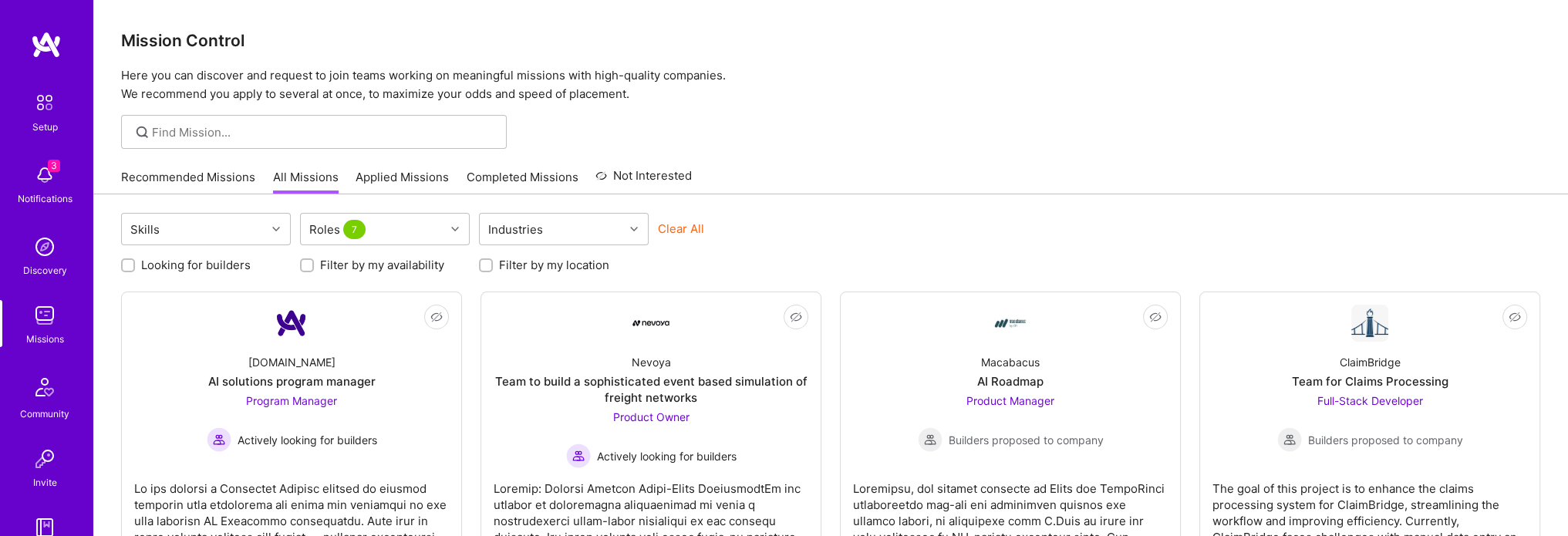
click at [697, 232] on button "Clear All" at bounding box center [681, 228] width 46 height 16
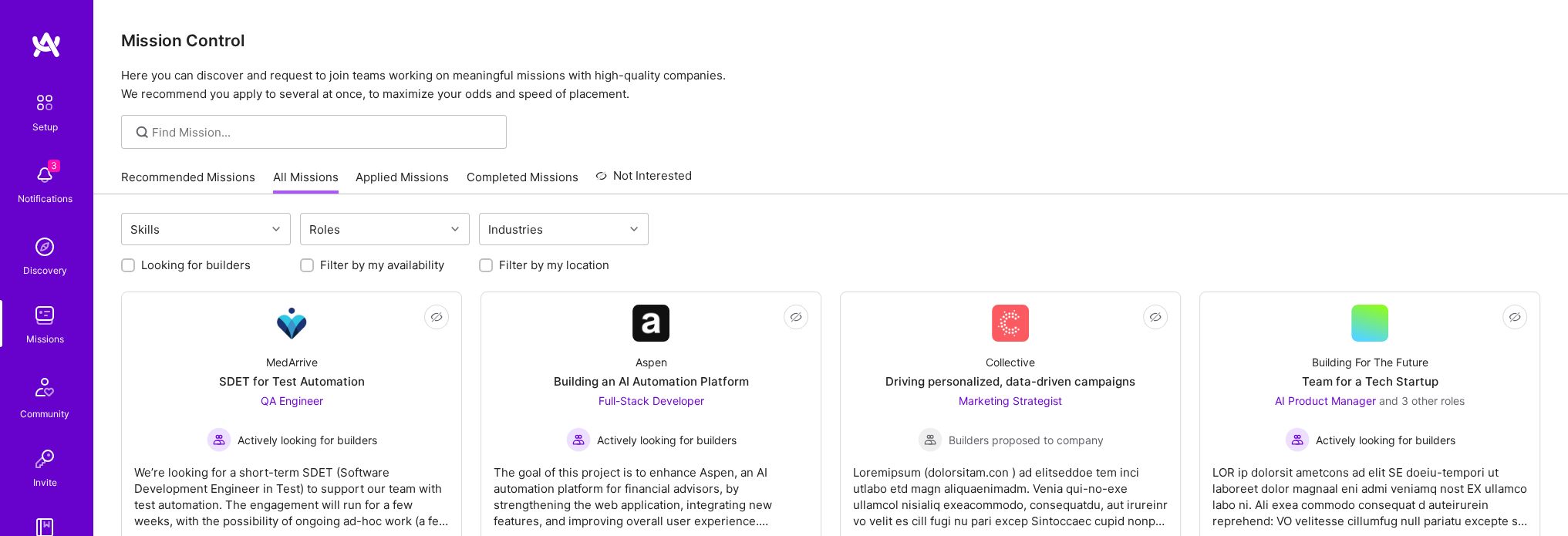
click at [798, 249] on div "Looking for builders Filter by my availability Filter by my location" at bounding box center [829, 261] width 1418 height 24
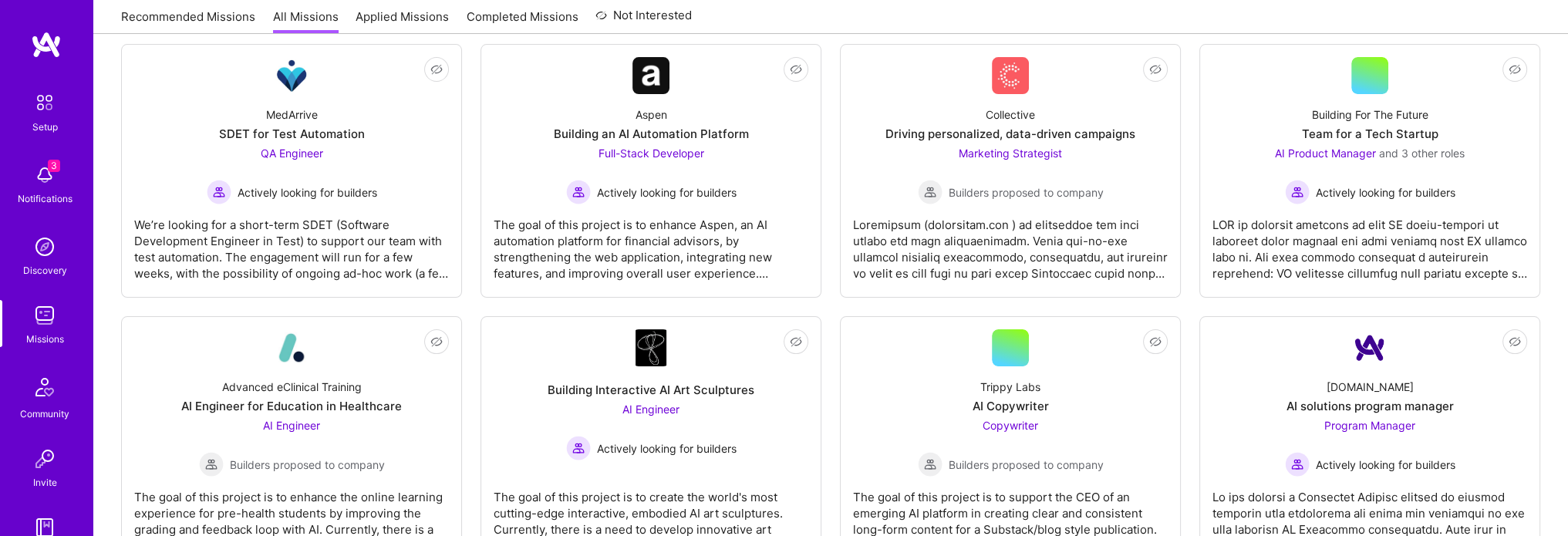
scroll to position [0, 0]
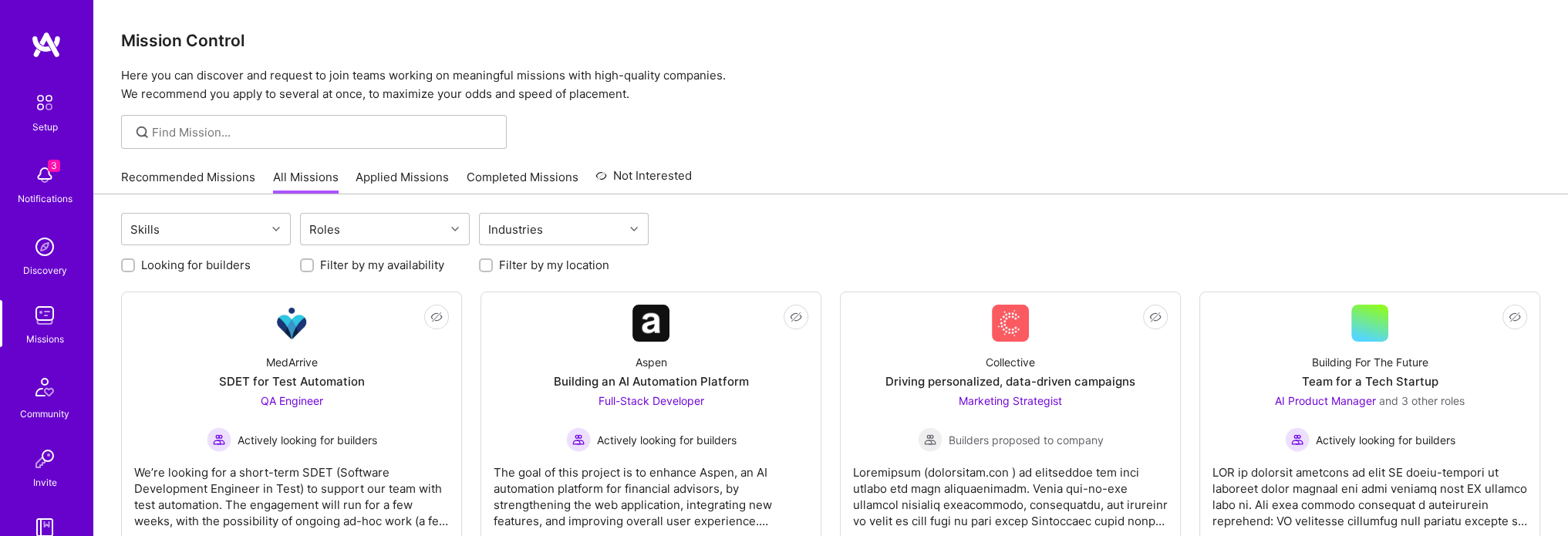
click at [531, 178] on link "Completed Missions" at bounding box center [522, 182] width 112 height 25
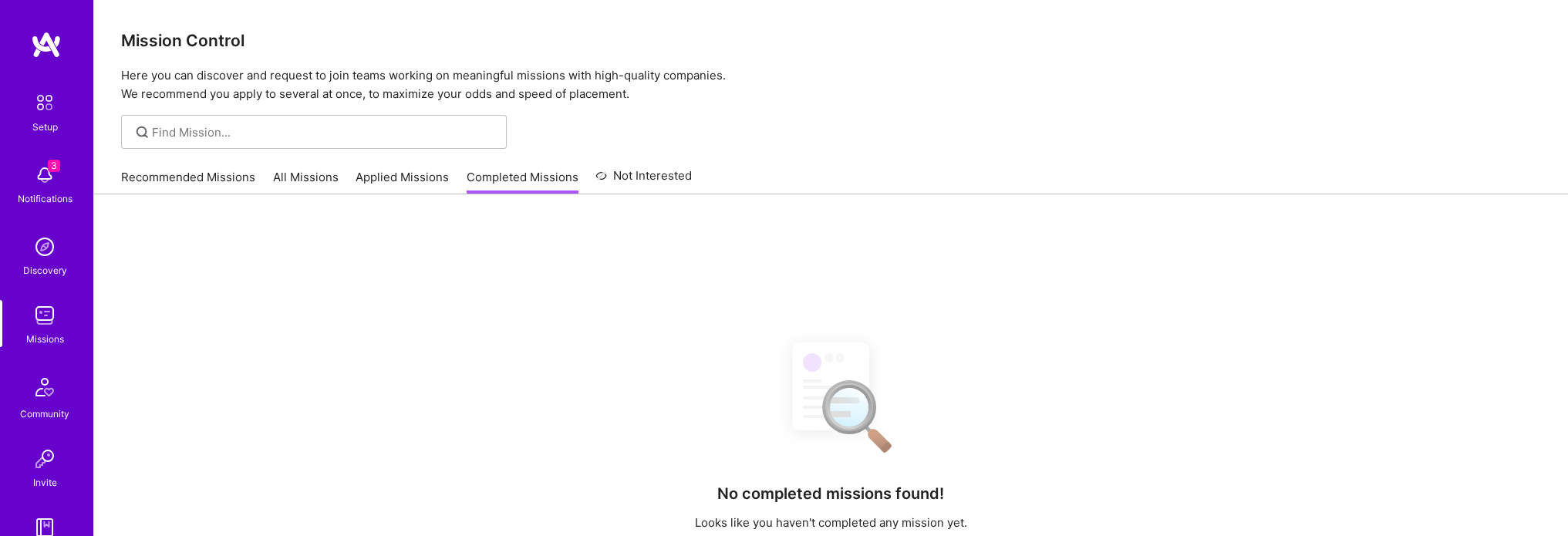
click at [412, 178] on link "Applied Missions" at bounding box center [402, 182] width 94 height 25
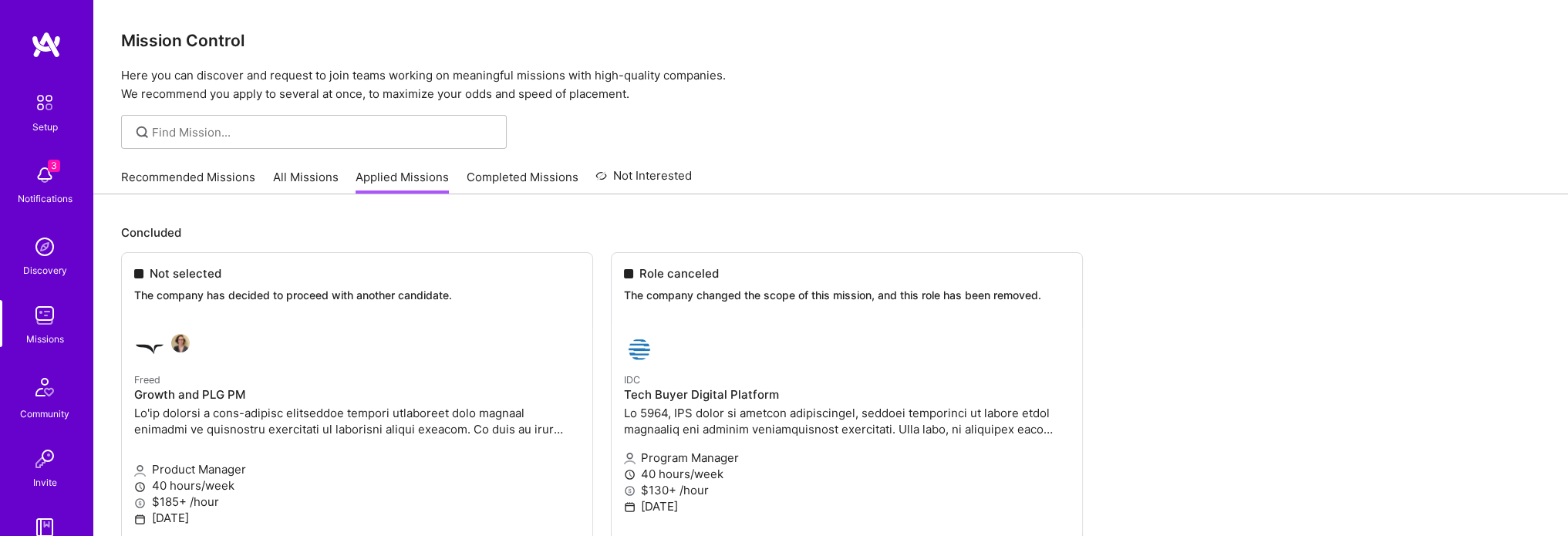
click at [191, 190] on link "Recommended Missions" at bounding box center [187, 182] width 134 height 25
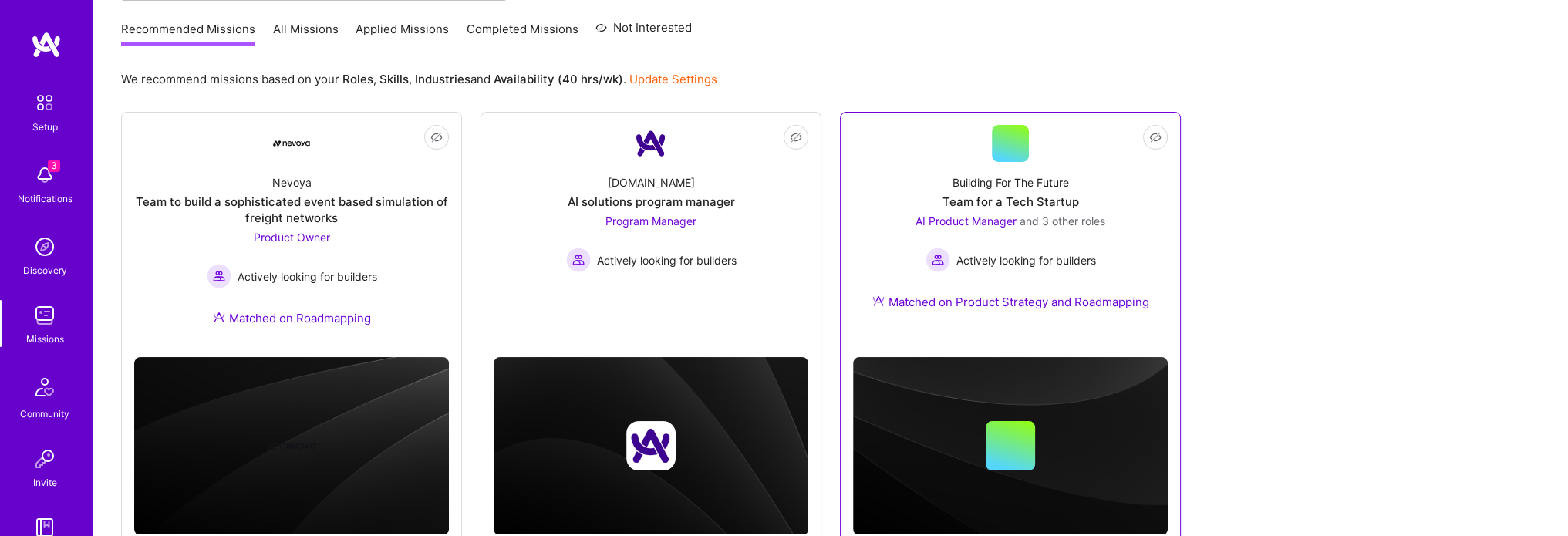
scroll to position [196, 0]
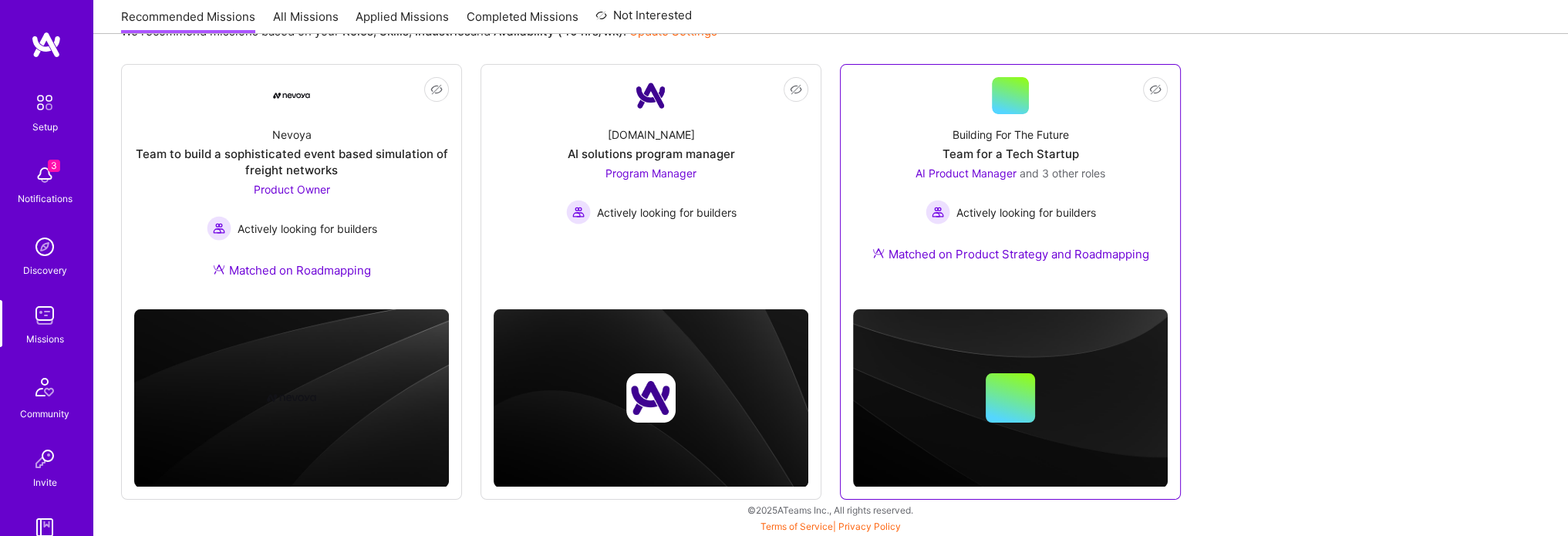
click at [1062, 139] on div "Building For The Future" at bounding box center [1010, 134] width 117 height 16
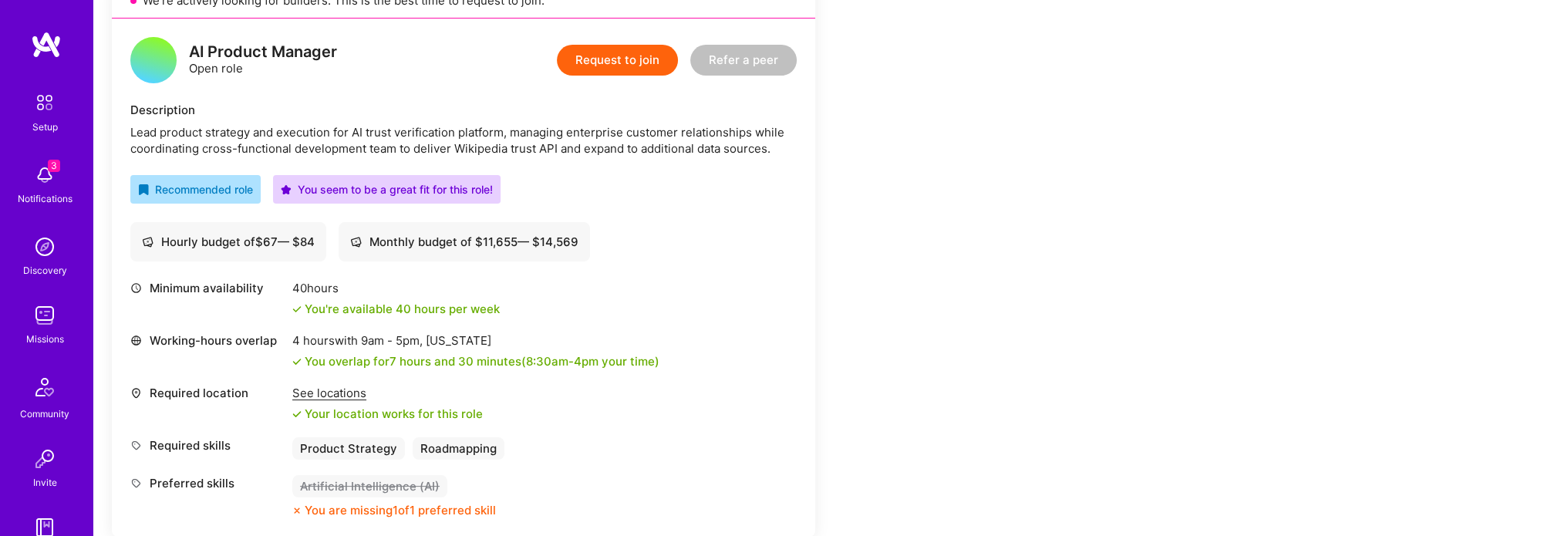
scroll to position [385, 0]
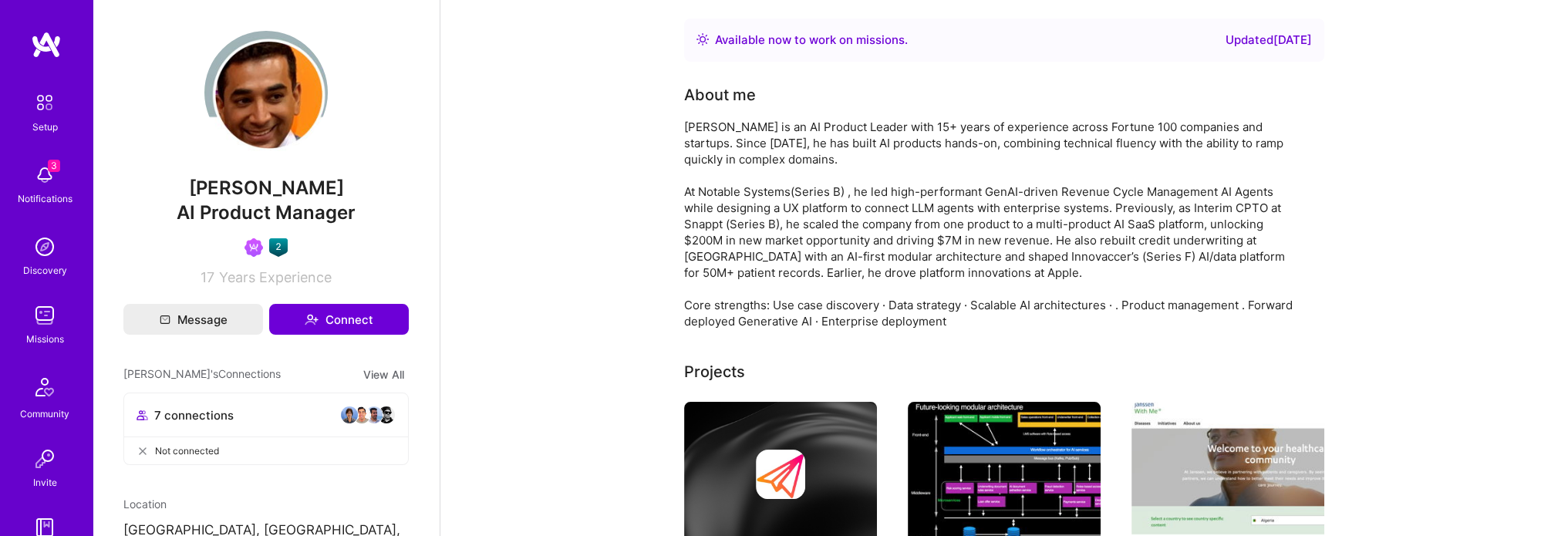
click at [305, 188] on span "[PERSON_NAME]" at bounding box center [266, 188] width 285 height 23
copy span "[PERSON_NAME]"
